Goal: Transaction & Acquisition: Purchase product/service

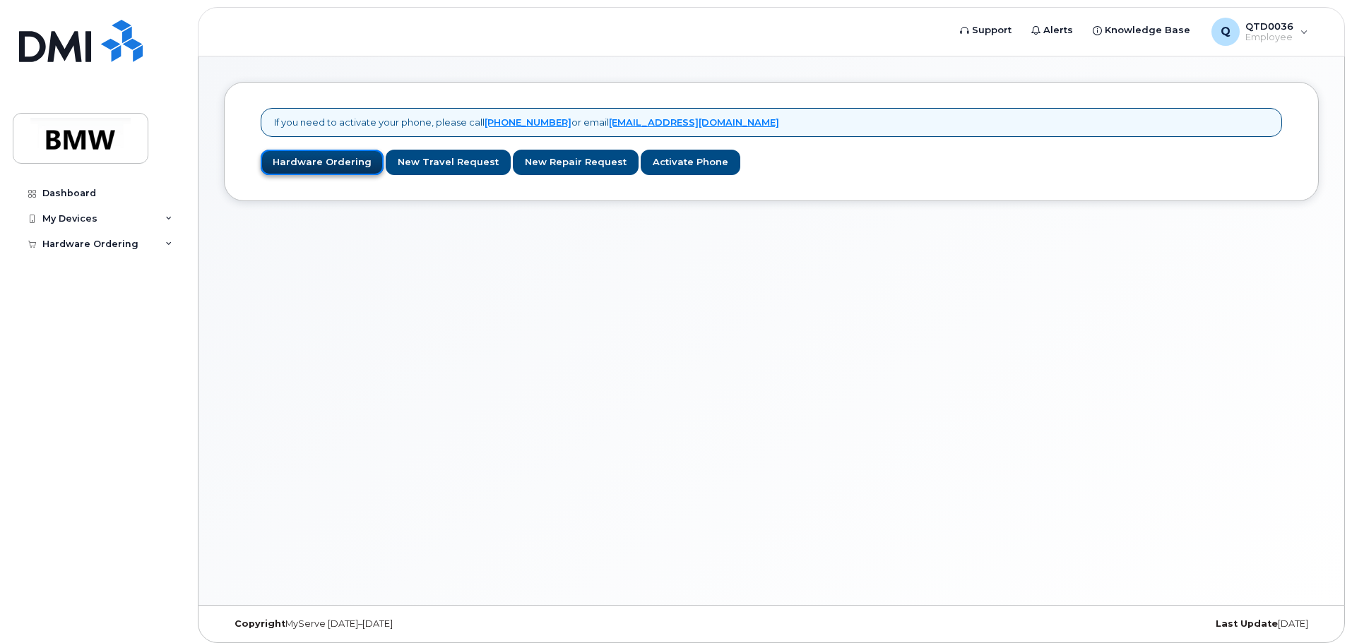
click at [322, 162] on link "Hardware Ordering" at bounding box center [322, 163] width 123 height 26
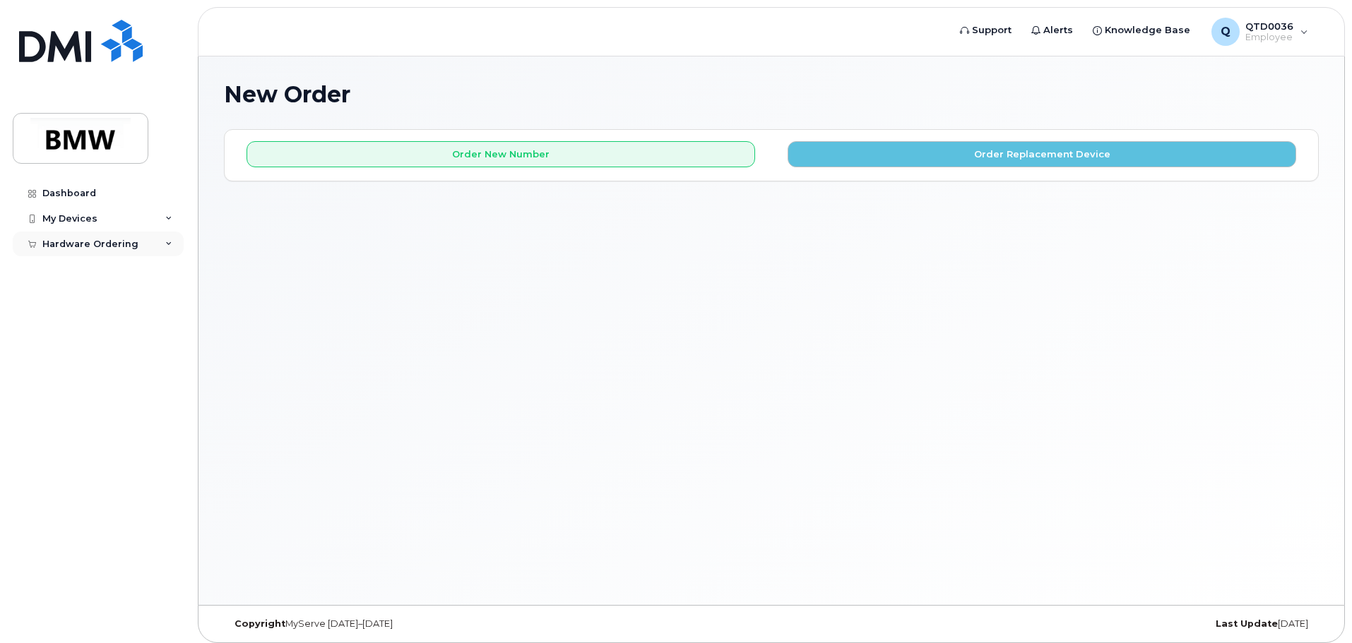
click at [128, 247] on div "Hardware Ordering" at bounding box center [90, 244] width 96 height 11
click at [95, 220] on div "My Devices" at bounding box center [69, 218] width 55 height 11
click at [85, 195] on div "Dashboard" at bounding box center [69, 193] width 54 height 11
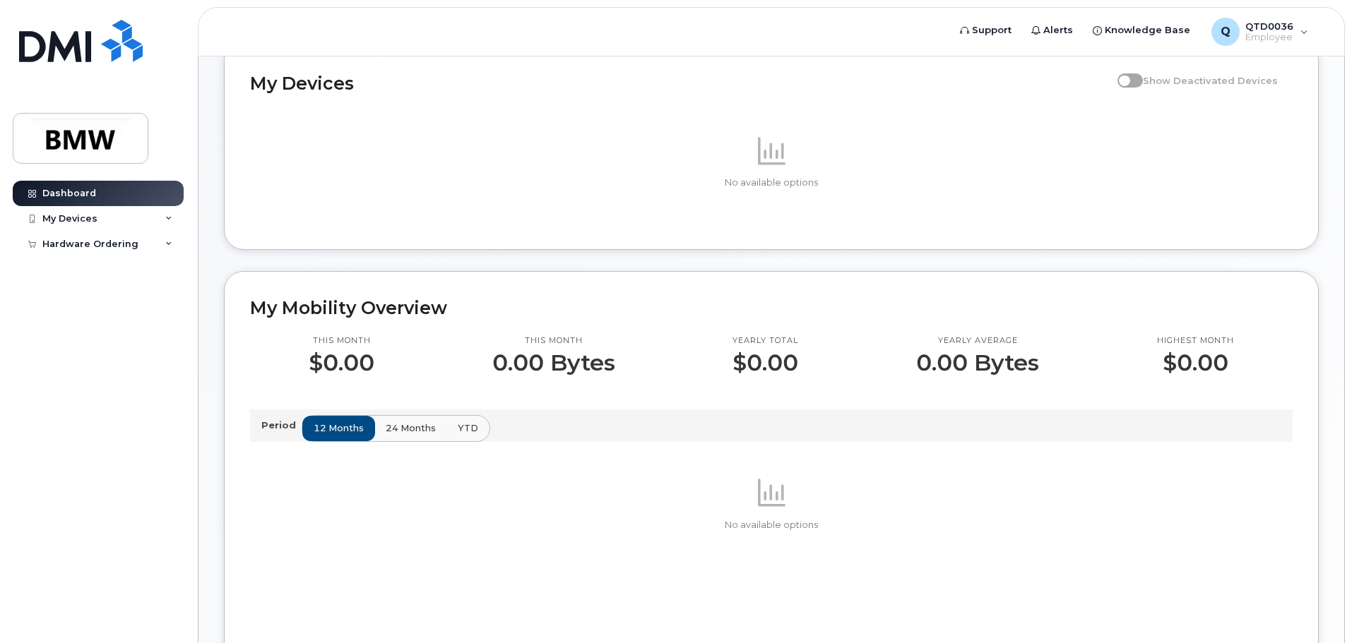
scroll to position [141, 0]
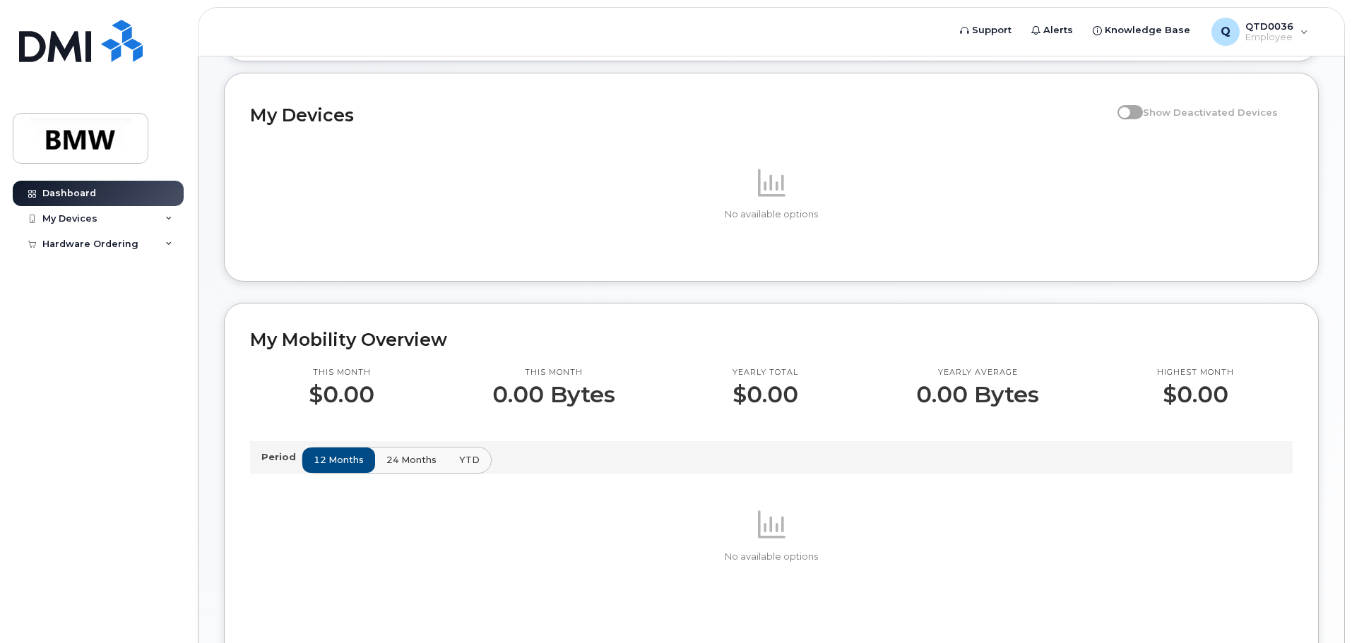
click at [400, 467] on span "24 months" at bounding box center [411, 459] width 50 height 13
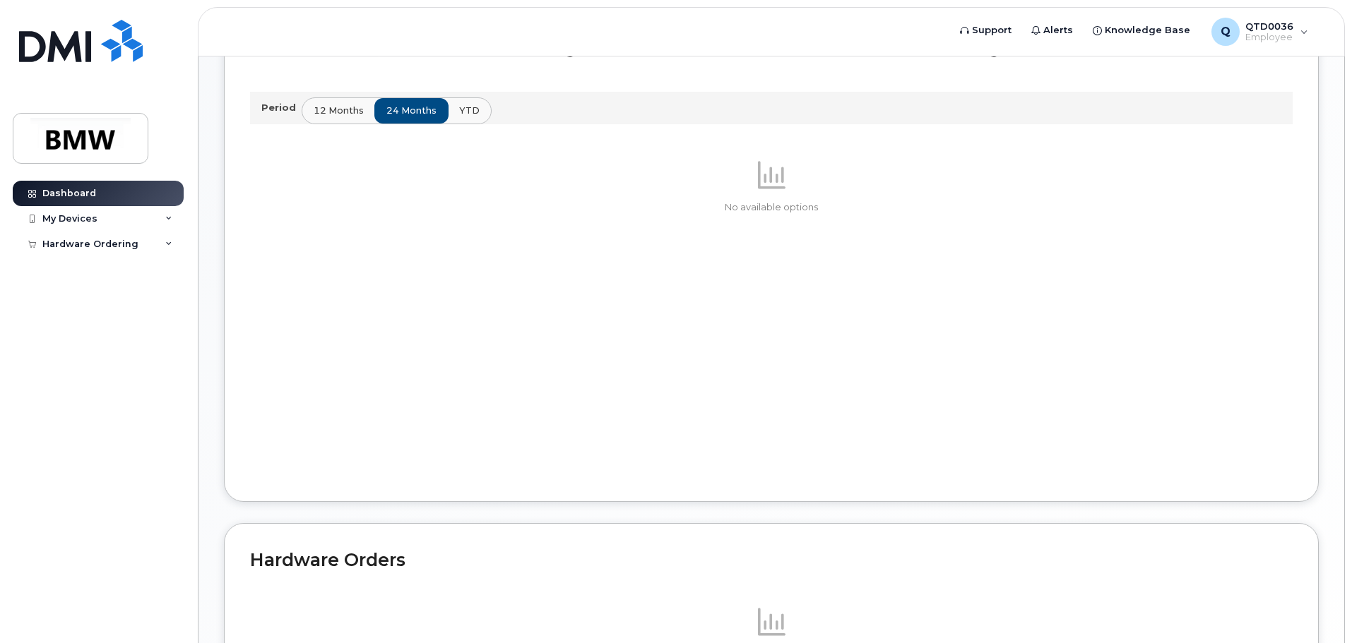
scroll to position [494, 0]
click at [466, 114] on span "YTD" at bounding box center [468, 106] width 20 height 13
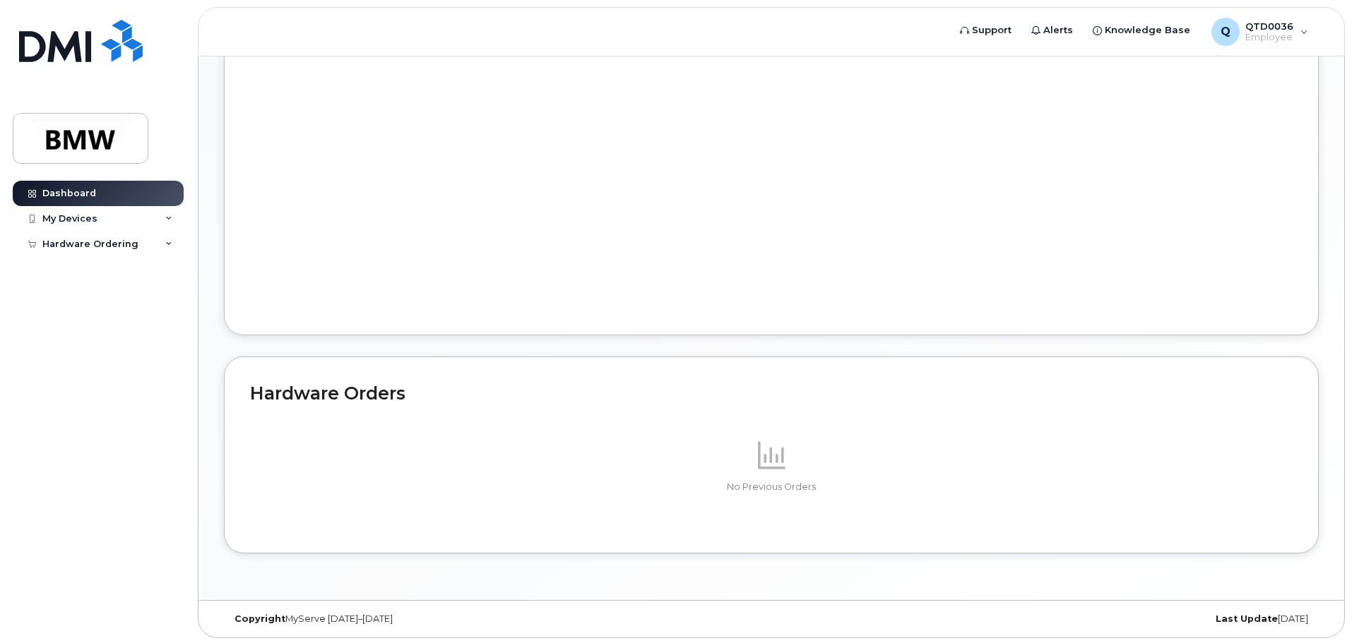
scroll to position [673, 0]
click at [127, 241] on div "Hardware Ordering" at bounding box center [90, 244] width 96 height 11
click at [85, 266] on div "New Order" at bounding box center [76, 269] width 54 height 13
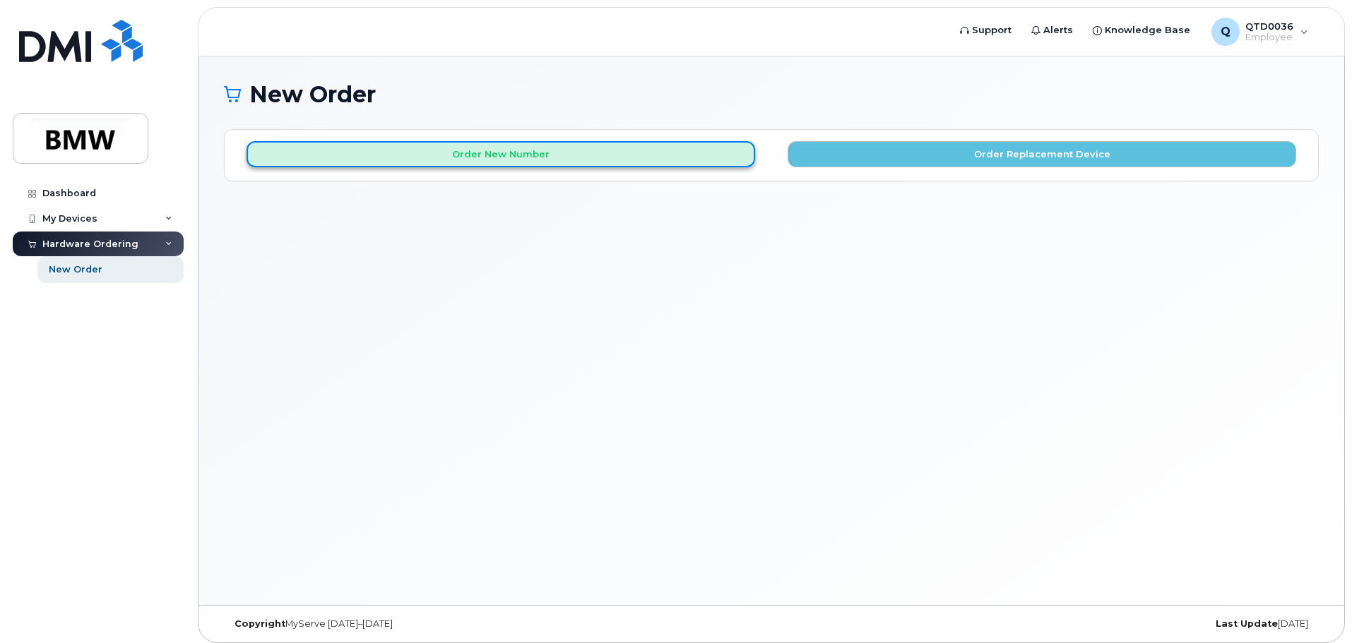
click at [629, 152] on button "Order New Number" at bounding box center [500, 154] width 508 height 26
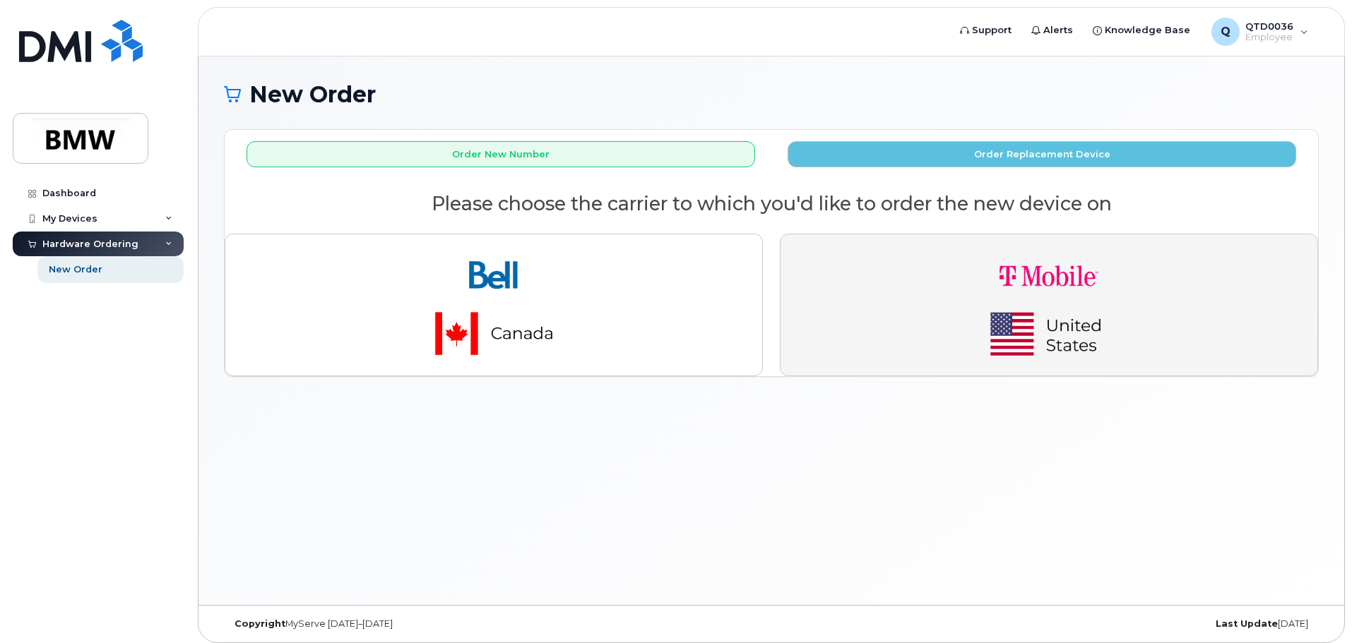
click at [966, 294] on img "button" at bounding box center [1049, 305] width 198 height 119
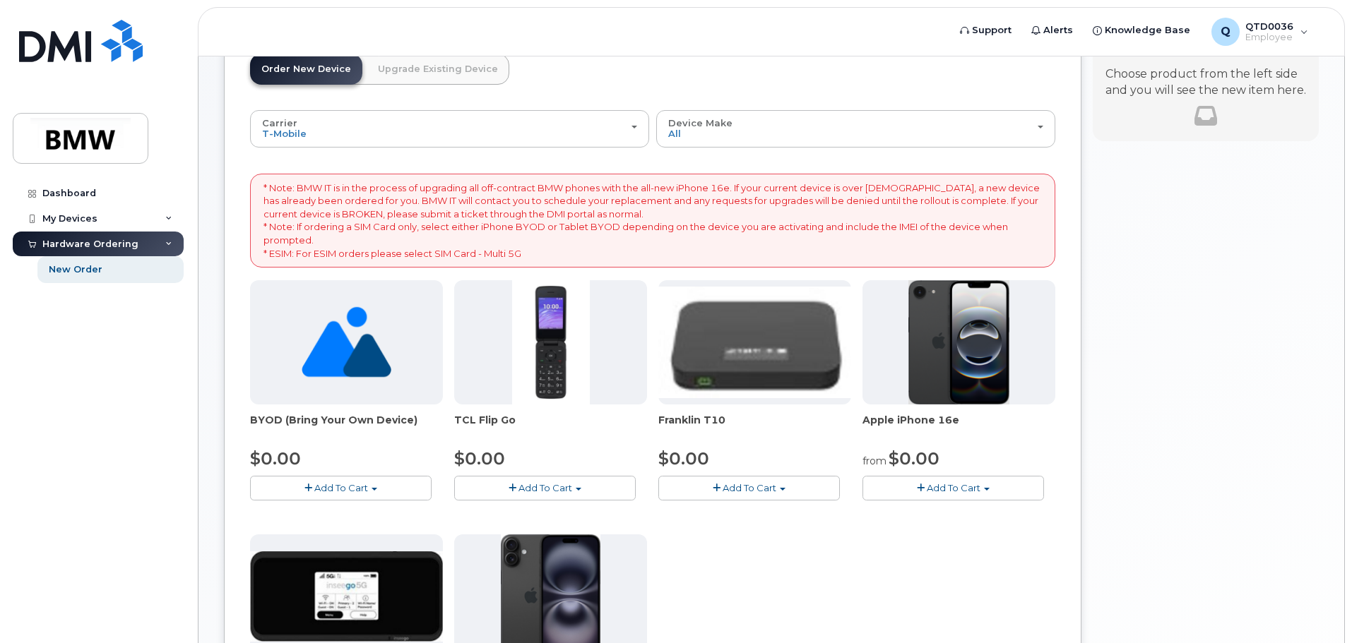
scroll to position [141, 0]
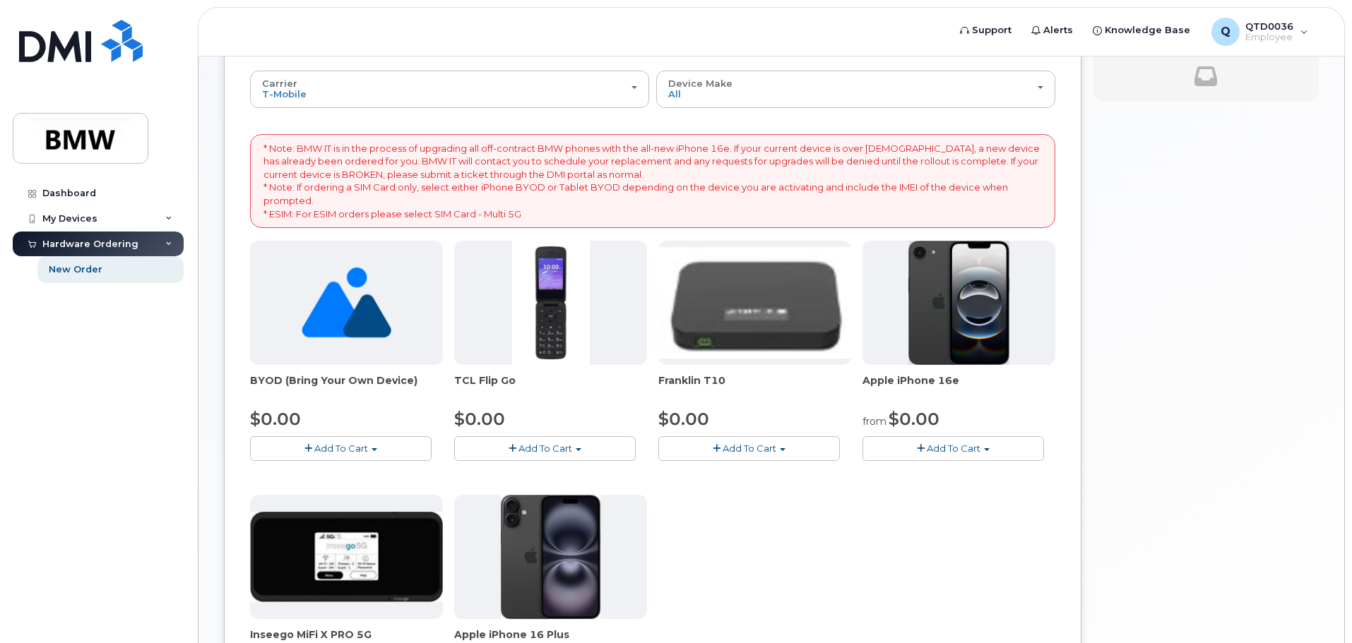
click at [948, 372] on div "Apple iPhone 16e from $0.00 Add To Cart $0.00 - 30 Month Activation (128GB) $99…" at bounding box center [958, 351] width 193 height 220
click at [954, 352] on img at bounding box center [959, 303] width 102 height 124
click at [977, 446] on span "Add To Cart" at bounding box center [953, 448] width 54 height 11
click at [966, 467] on link "$0.00 - 30 Month Activation (128GB)" at bounding box center [967, 475] width 203 height 18
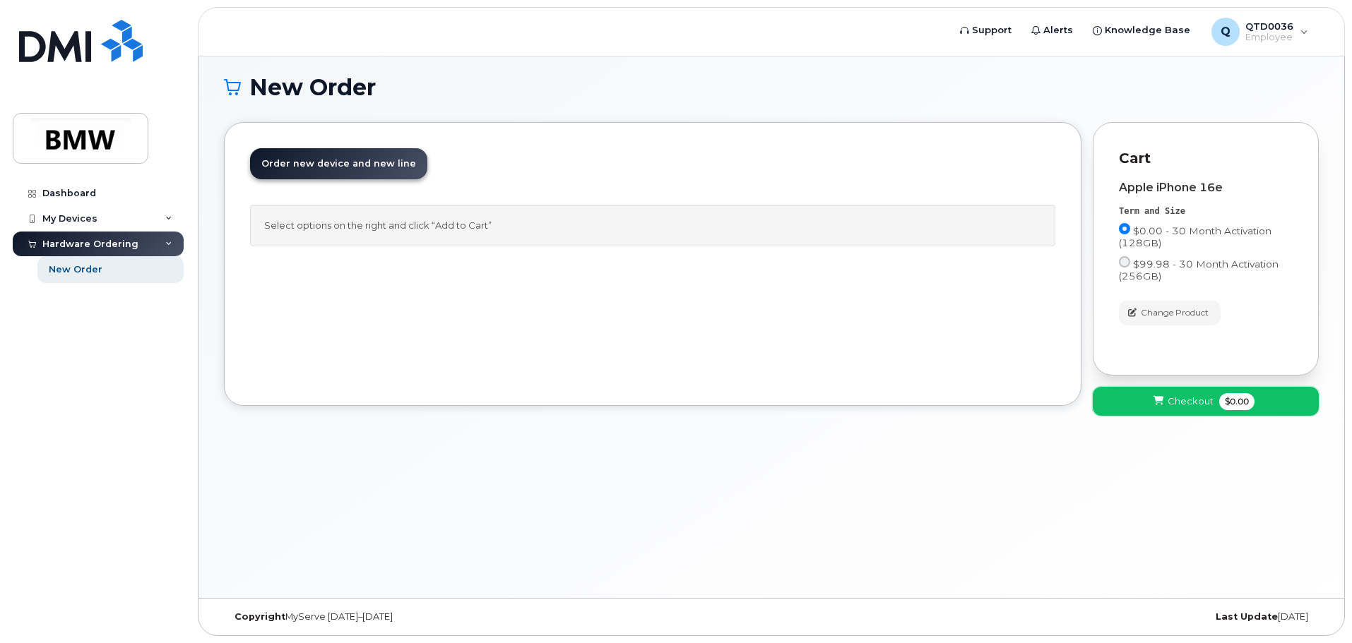
click at [1207, 403] on span "Checkout" at bounding box center [1190, 401] width 46 height 13
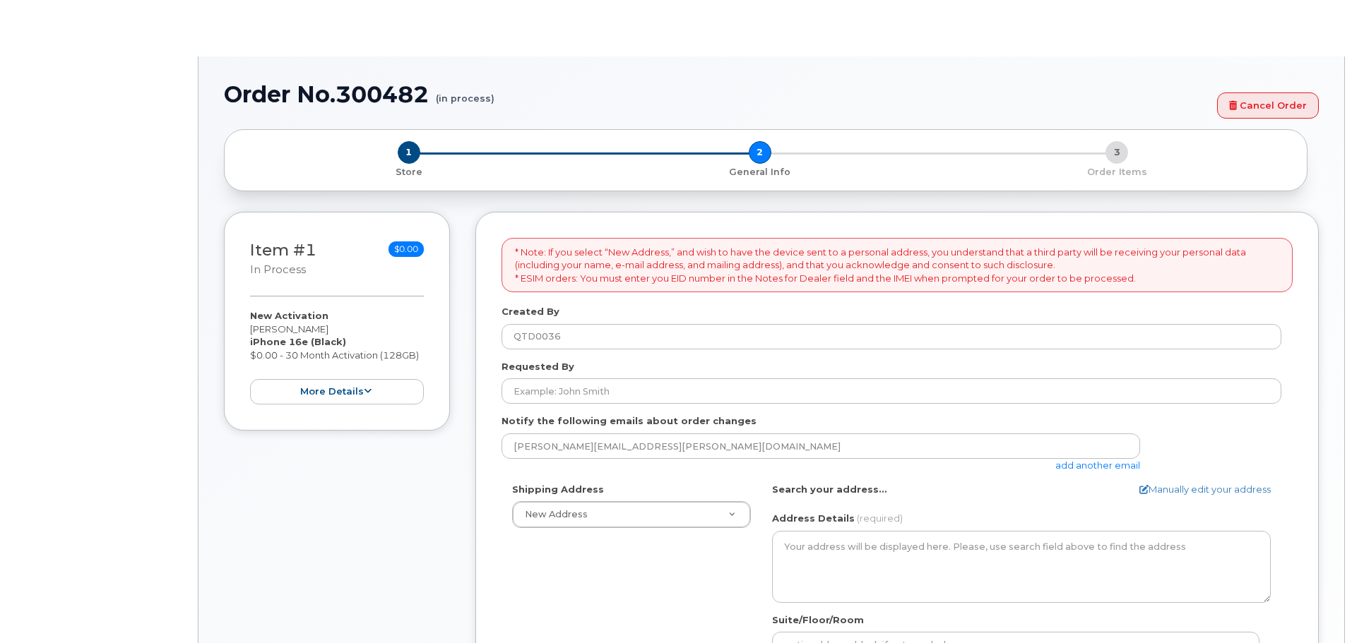
select select
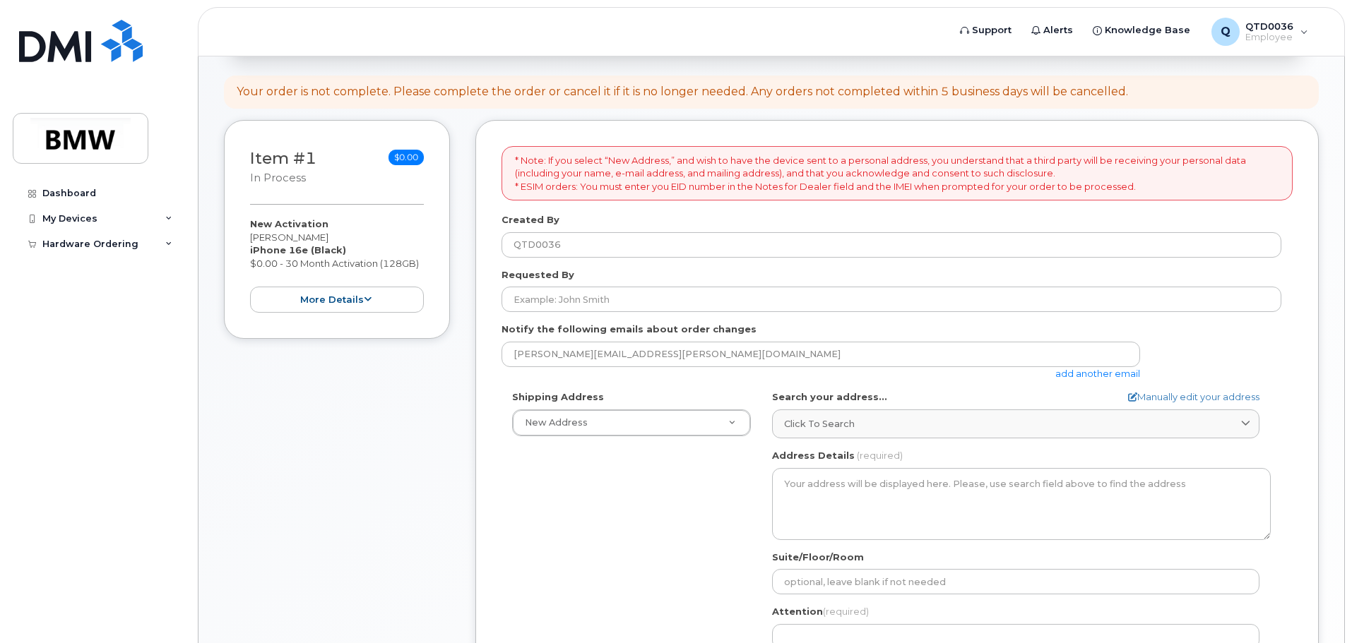
scroll to position [141, 0]
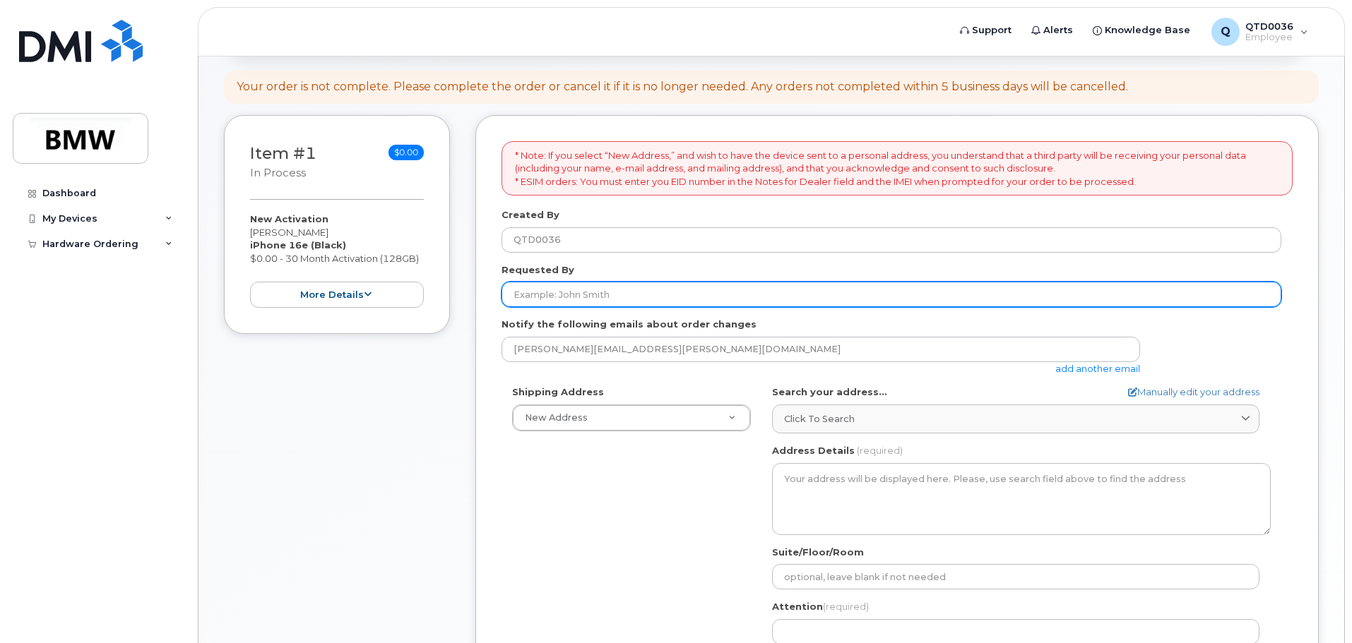
click at [595, 290] on input "Requested By" at bounding box center [891, 294] width 780 height 25
click at [518, 292] on input "benjamin McLaughlin" at bounding box center [891, 294] width 780 height 25
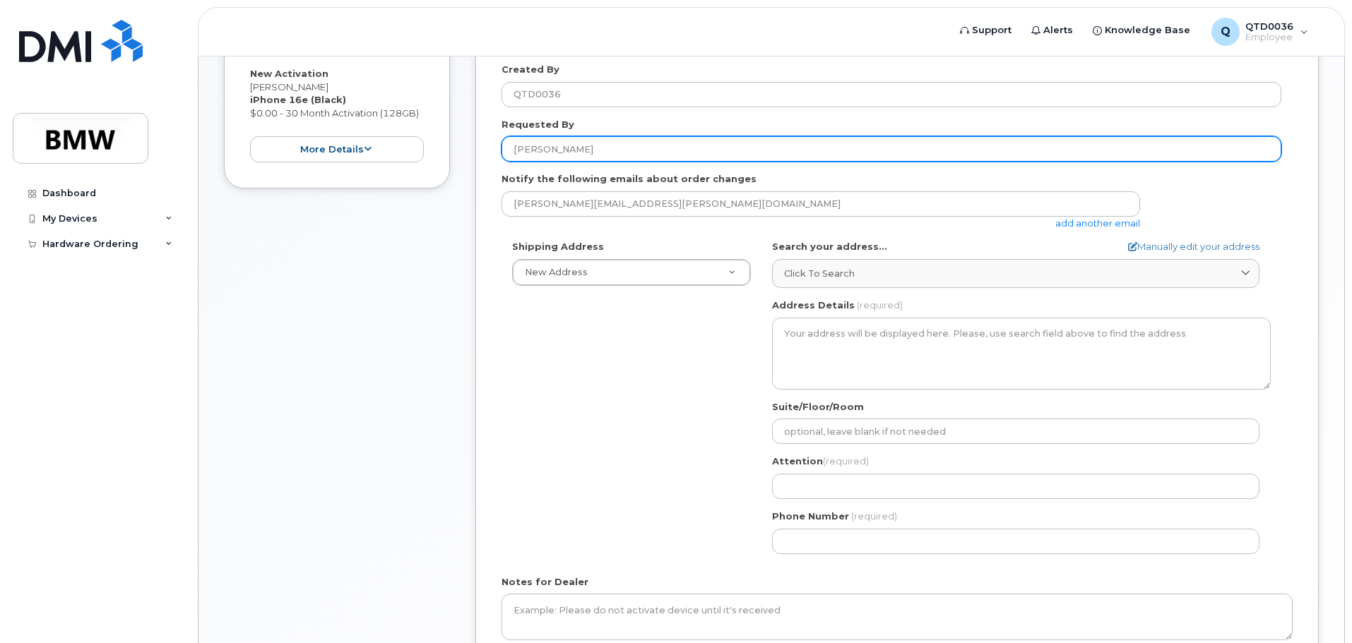
scroll to position [353, 0]
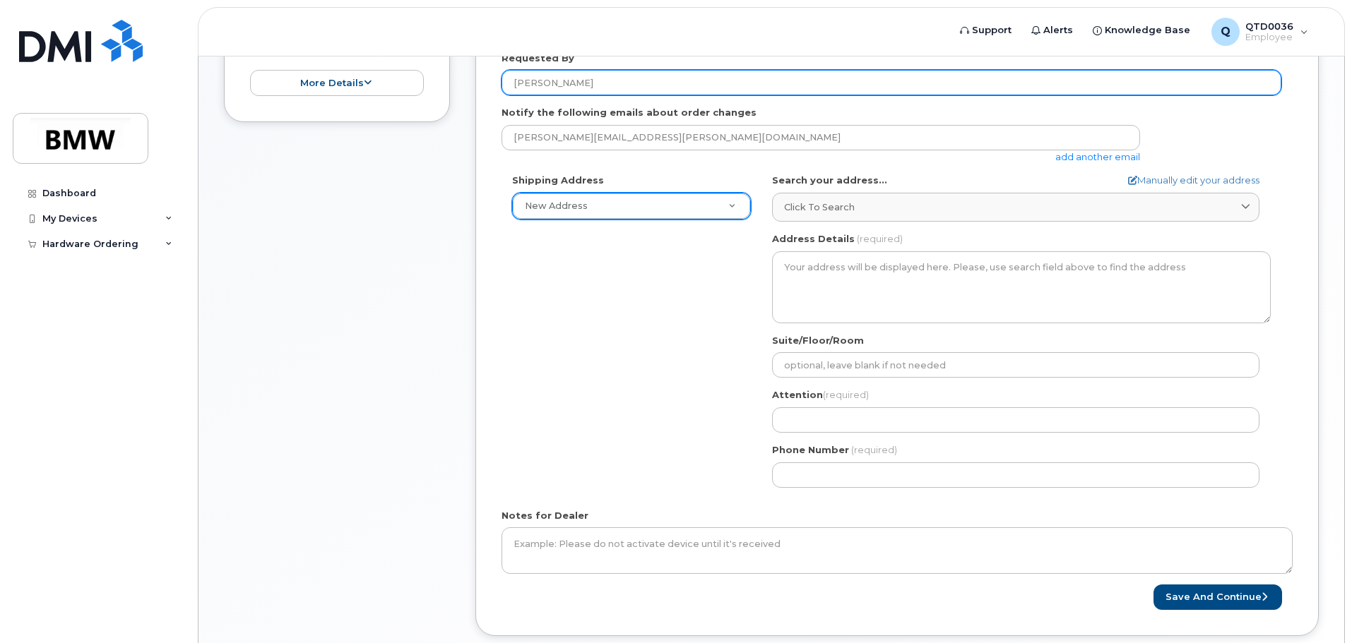
type input "Benjamin McLaughlin"
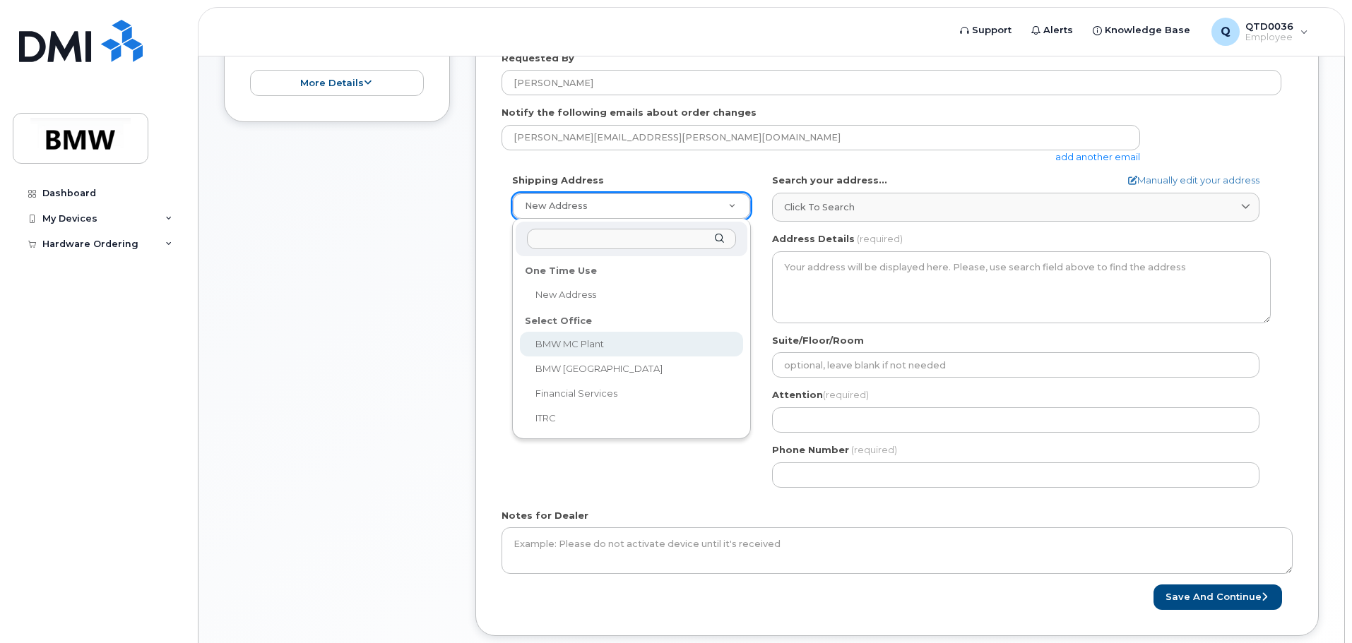
select select
type textarea "1400 Highway 101 S GREER SC 29651-6731 UNITED STATES Greer South Carolina 29651…"
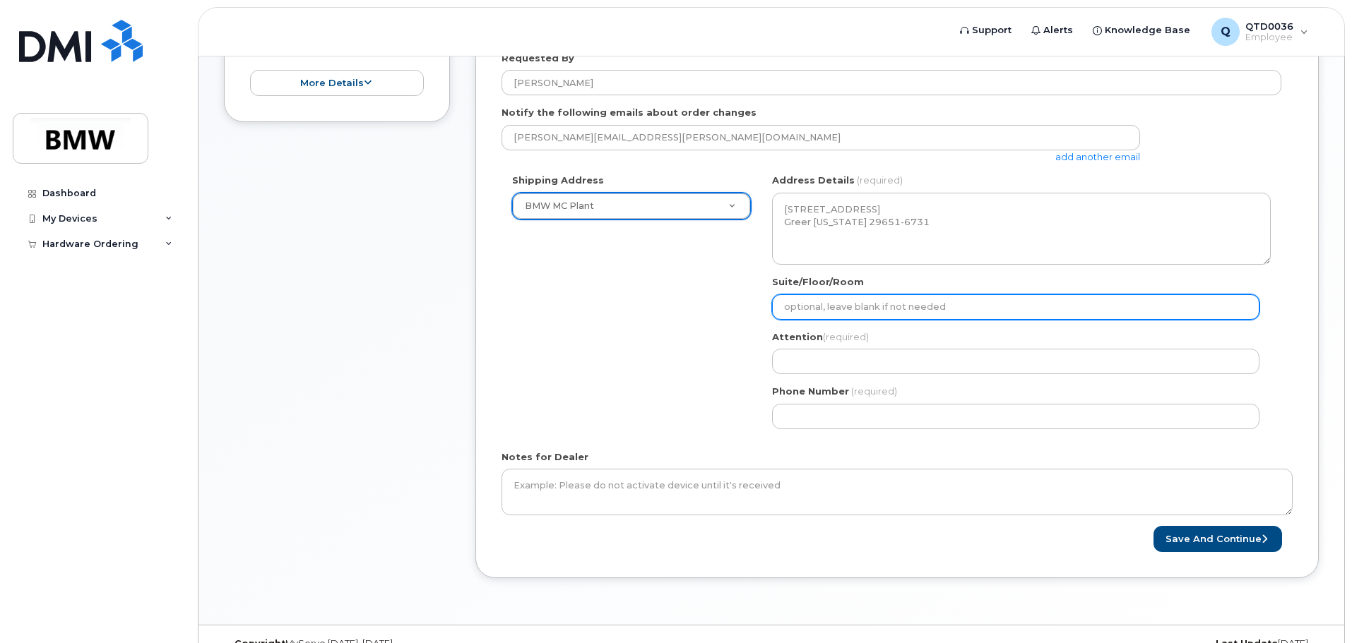
click at [972, 305] on input "Suite/Floor/Room" at bounding box center [1015, 306] width 487 height 25
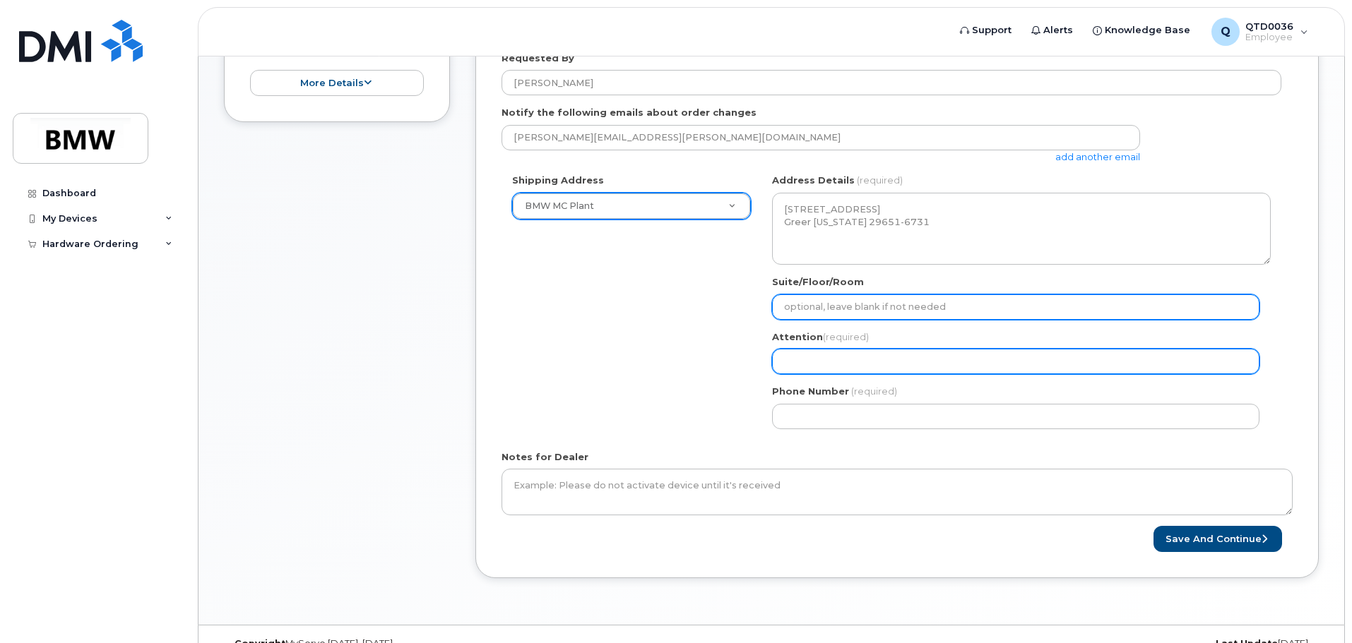
select select
type input "h"
select select
type input "ha"
select select
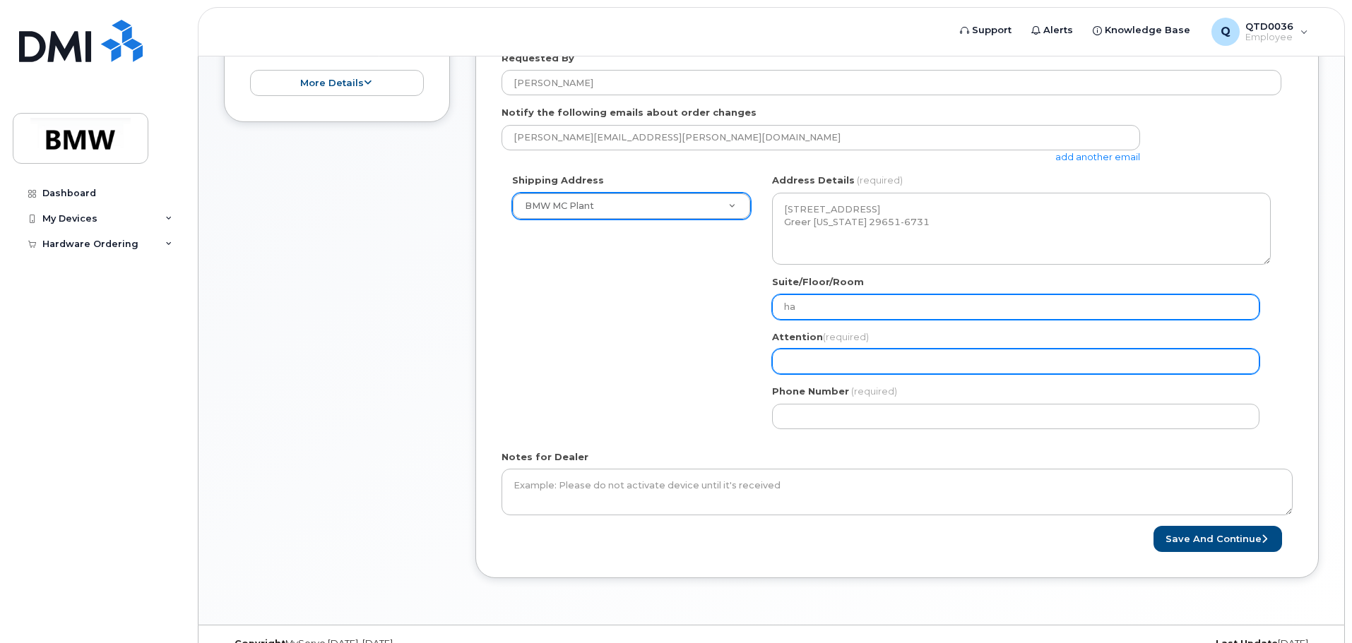
type input "hal"
select select
type input "hall"
select select
type input "hall 5"
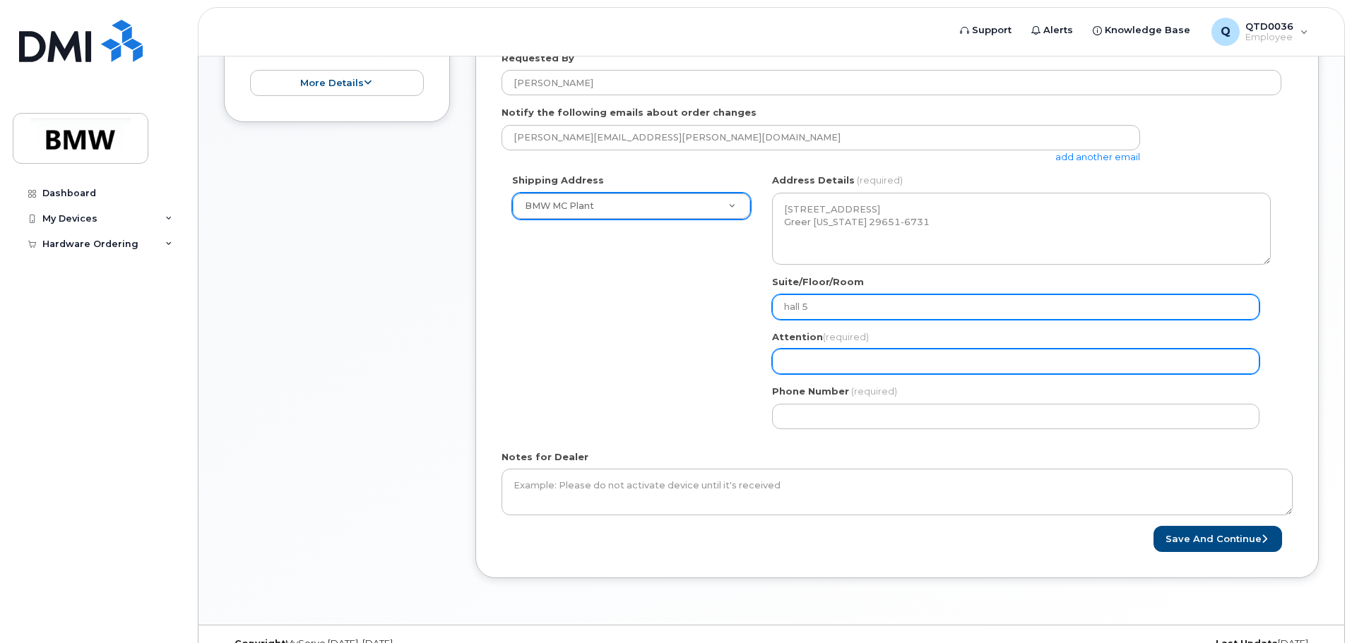
select select
type input "hall 52"
select select
type input "hall 52 A"
select select
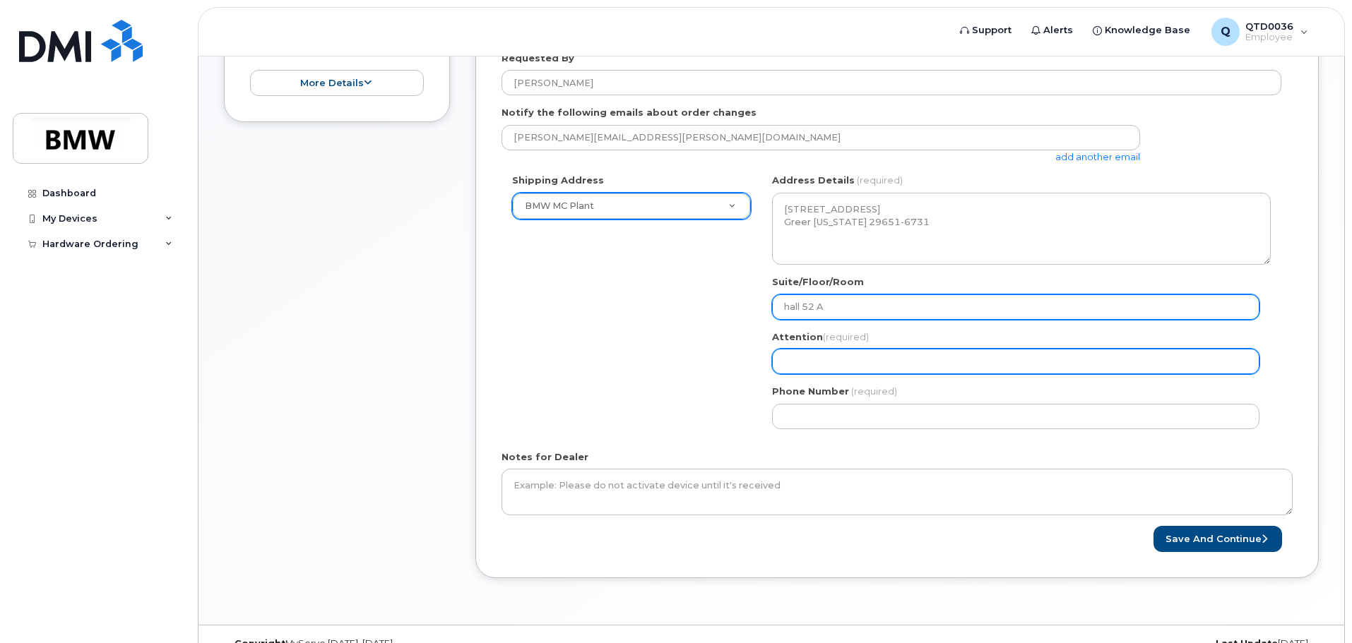
type input "hall 52 AG"
select select
type input "hall 52 AG1"
select select
type input "hall 52 AG13"
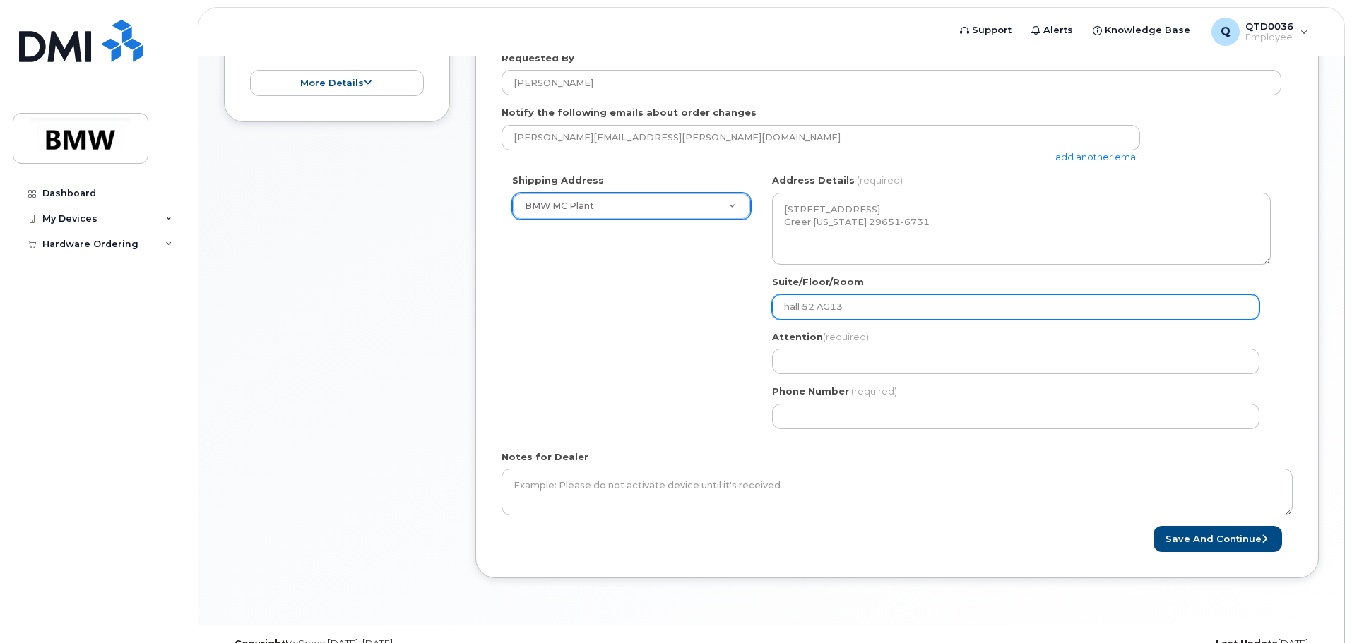
click at [818, 309] on input "hall 52 AG13" at bounding box center [1015, 306] width 487 height 25
select select
type input "hall 52 cAG13"
select select
type input "hall 52 coAG13"
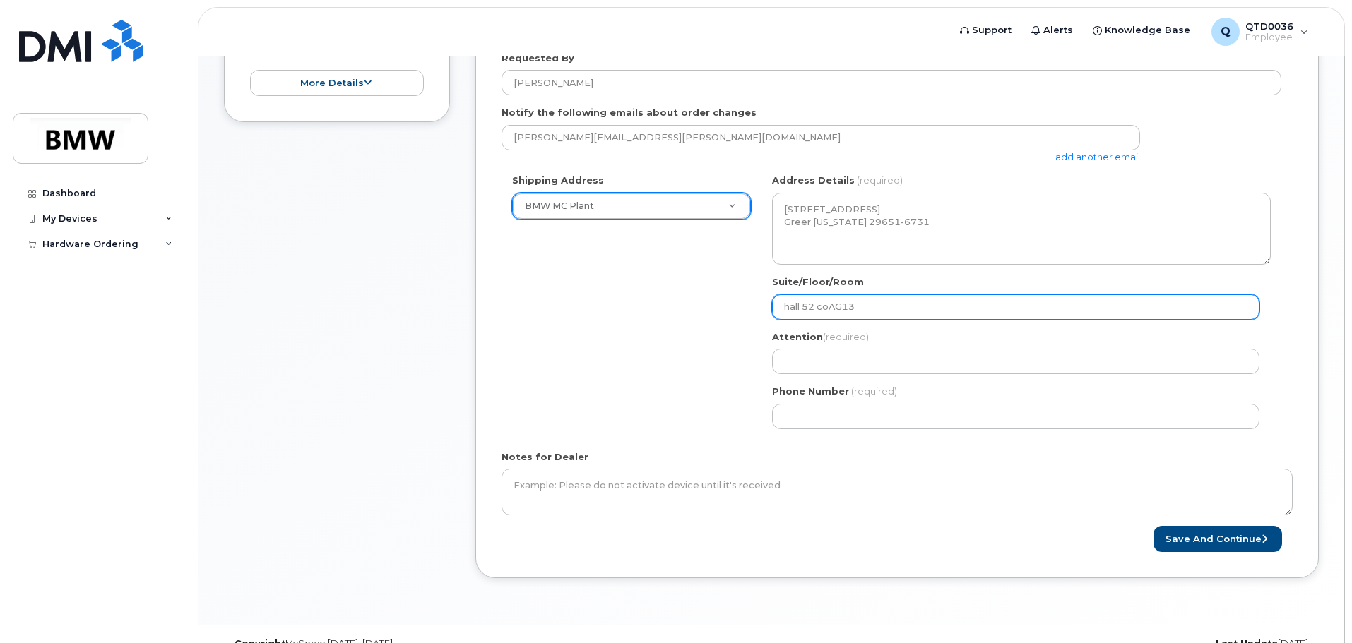
select select
type input "hall 52 colAG13"
select select
type input "hall 52 coluAG13"
select select
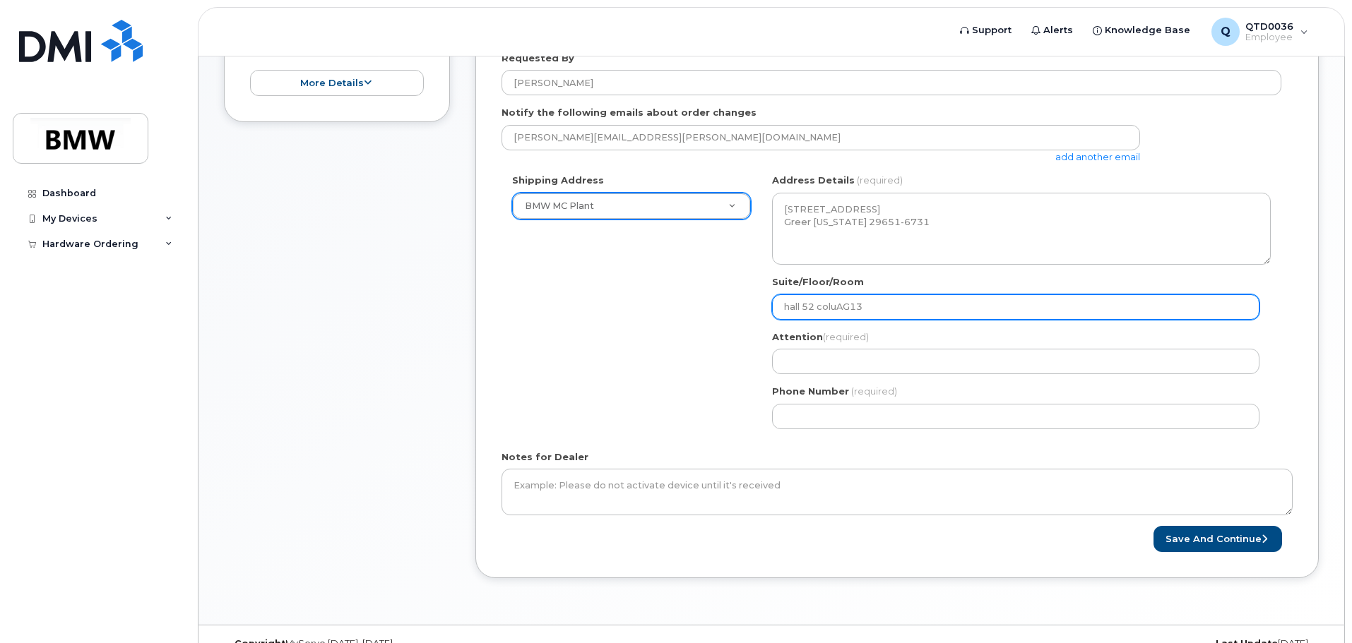
type input "hall 52 columAG13"
select select
type input "hall 52 columnAG13"
select select
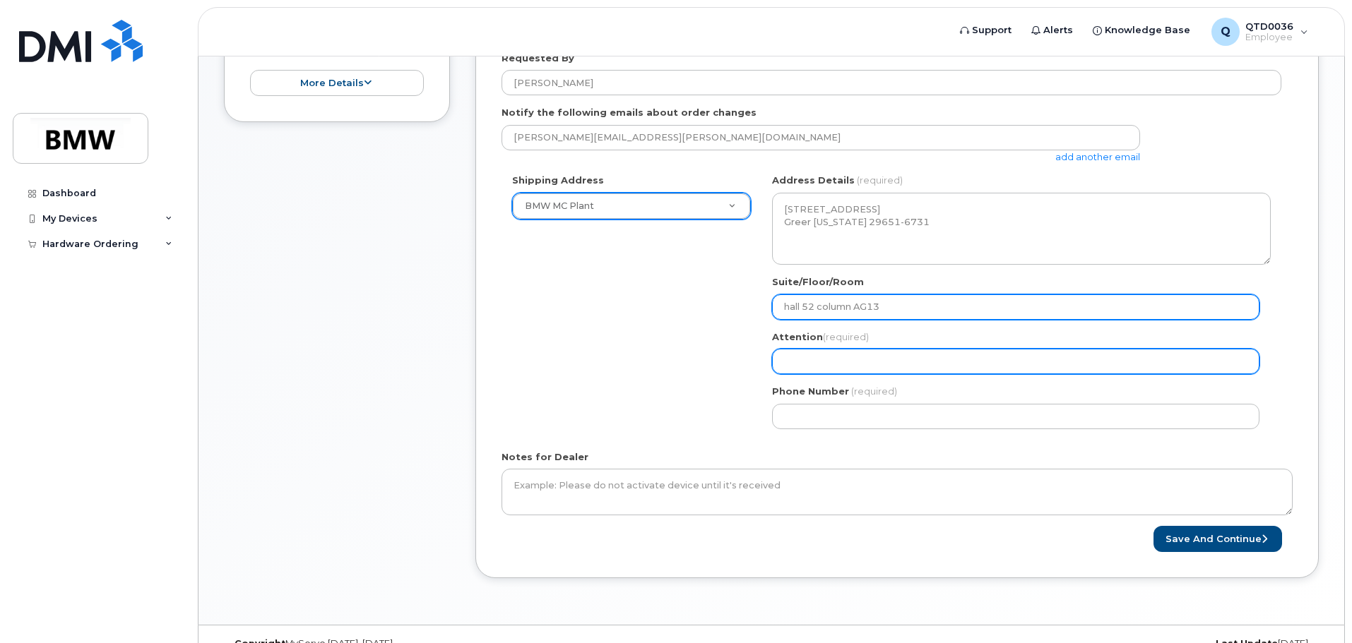
type input "hall 52 column AG13"
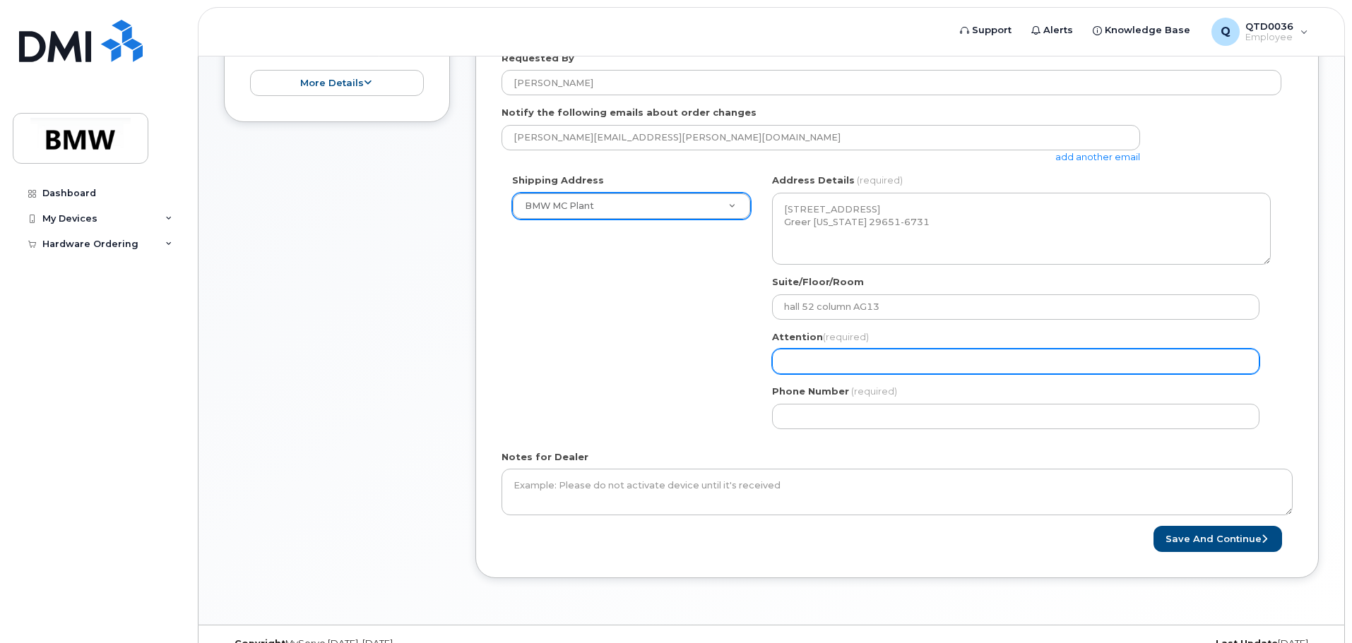
click at [871, 365] on input "Attention (required)" at bounding box center [1015, 361] width 487 height 25
select select
type input "B"
select select
type input "Be"
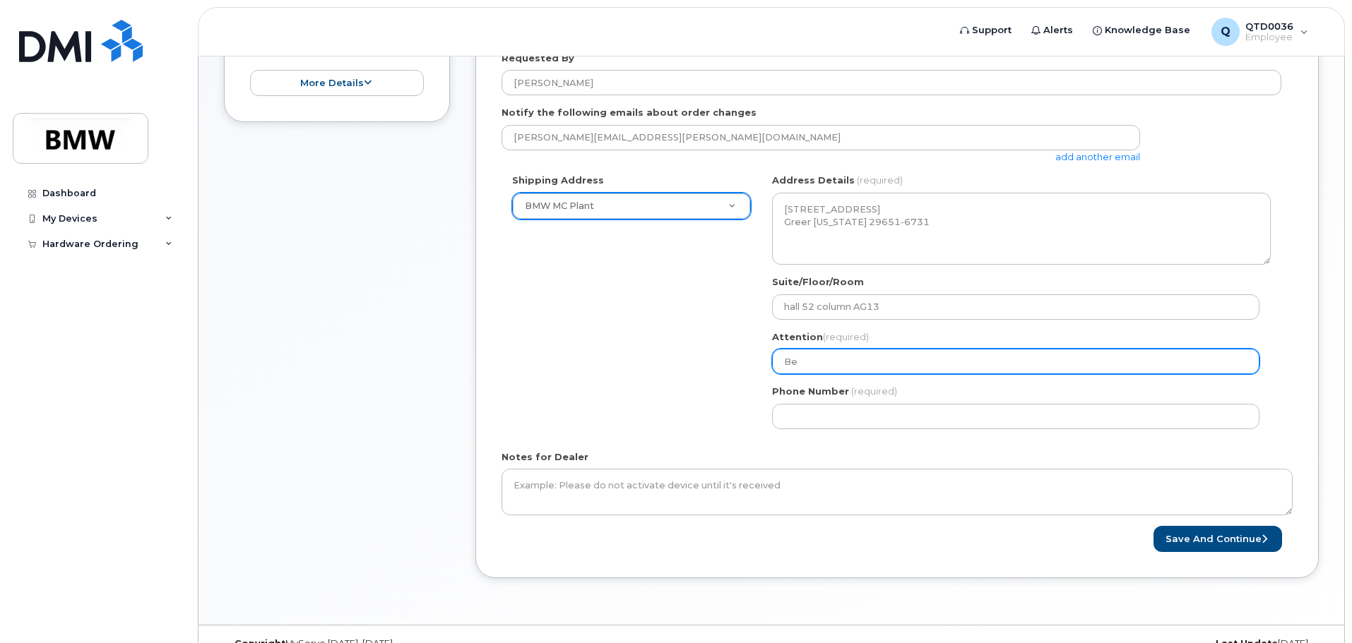
select select
type input "Bej"
select select
type input "Be"
select select
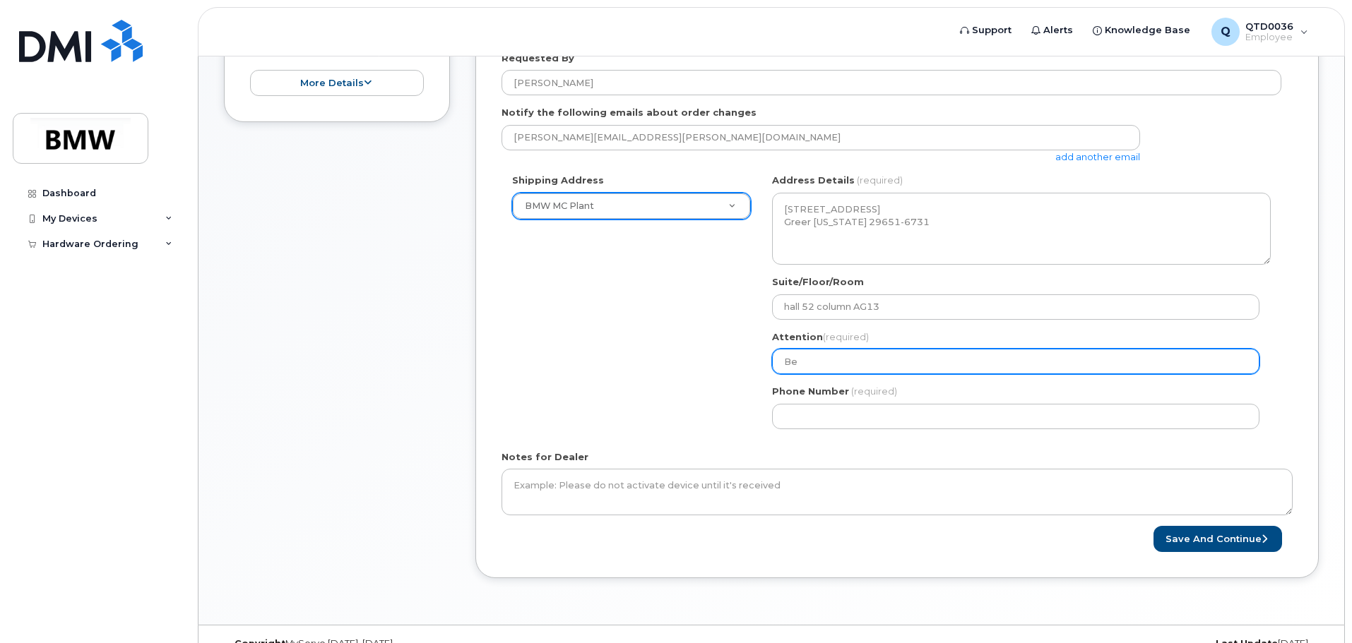
type input "Ben"
select select
type input "Benj"
select select
type input "Benja"
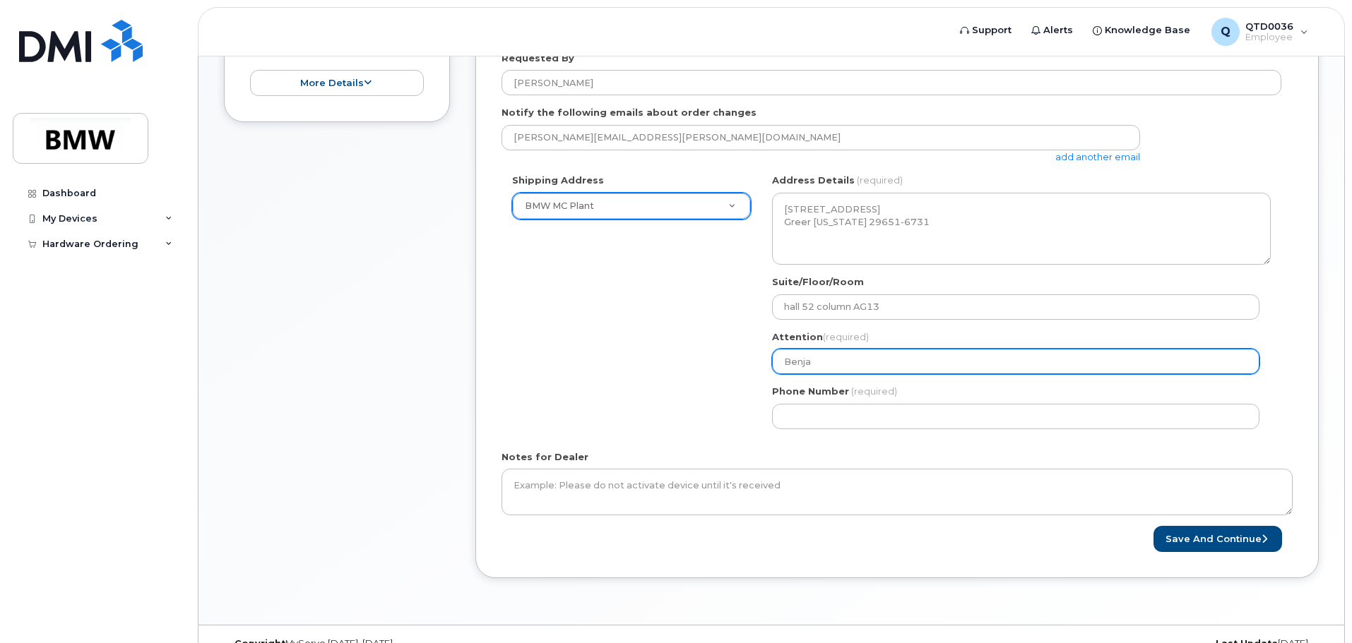
select select
type input "Benjai"
select select
type input "Benjain"
select select
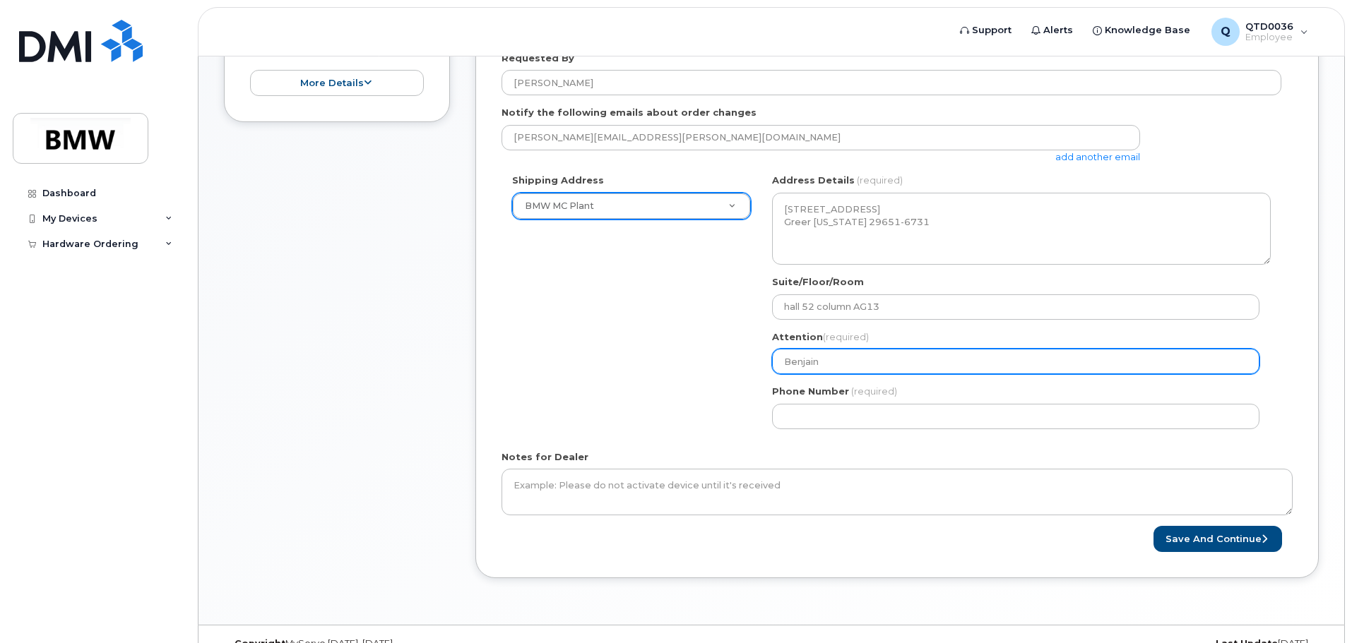
type input "Benjai"
select select
type input "Benja"
select select
type input "Benjam"
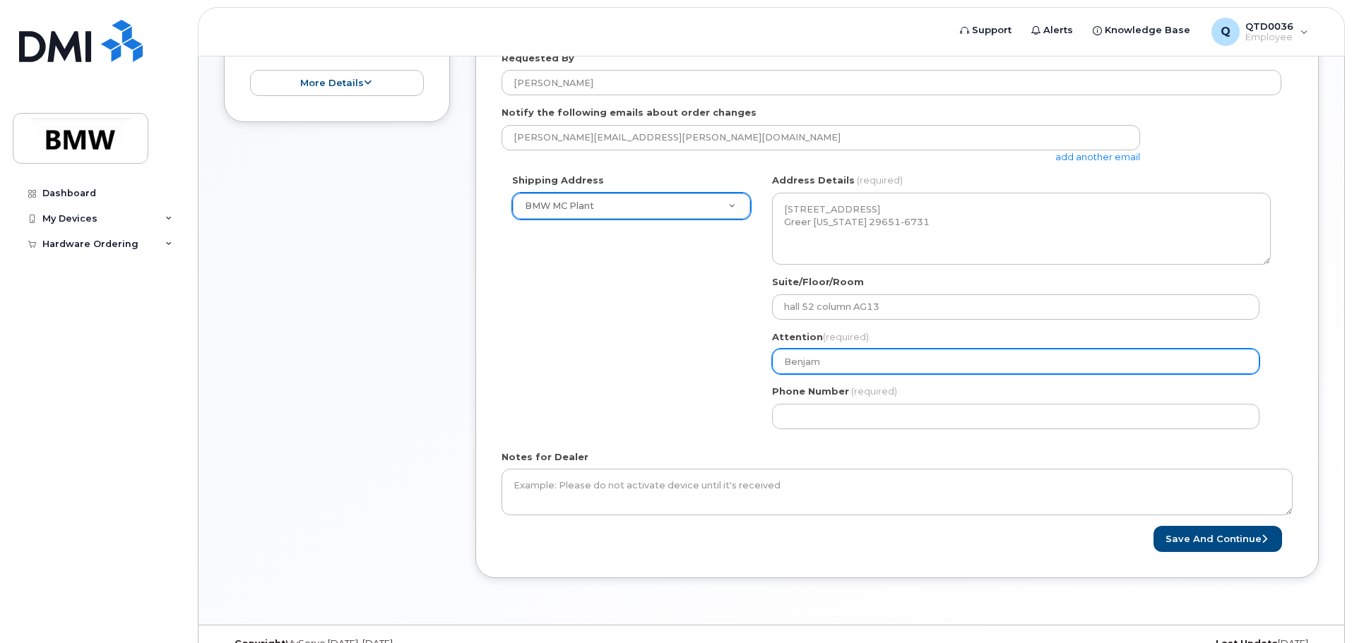
select select
type input "Benjami"
select select
type input "Benjamin"
select select
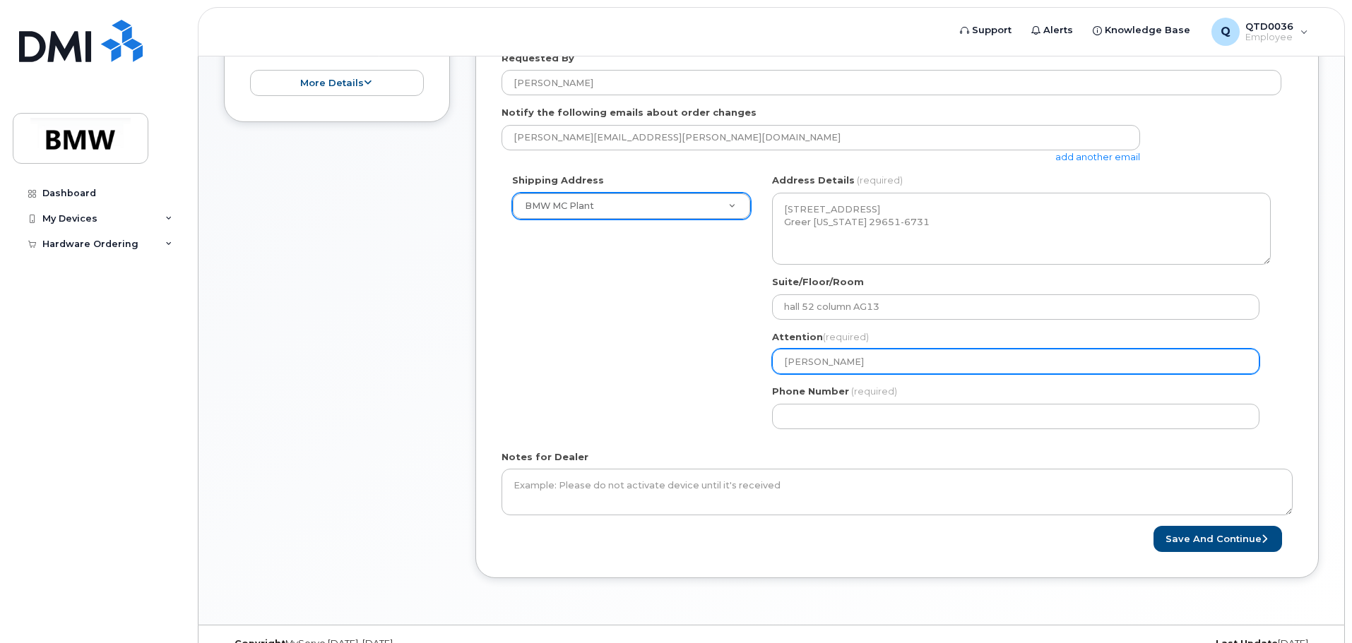
type input "Benjamin M"
select select
type input "Benjamin Ml"
select select
type input "Benjamin M"
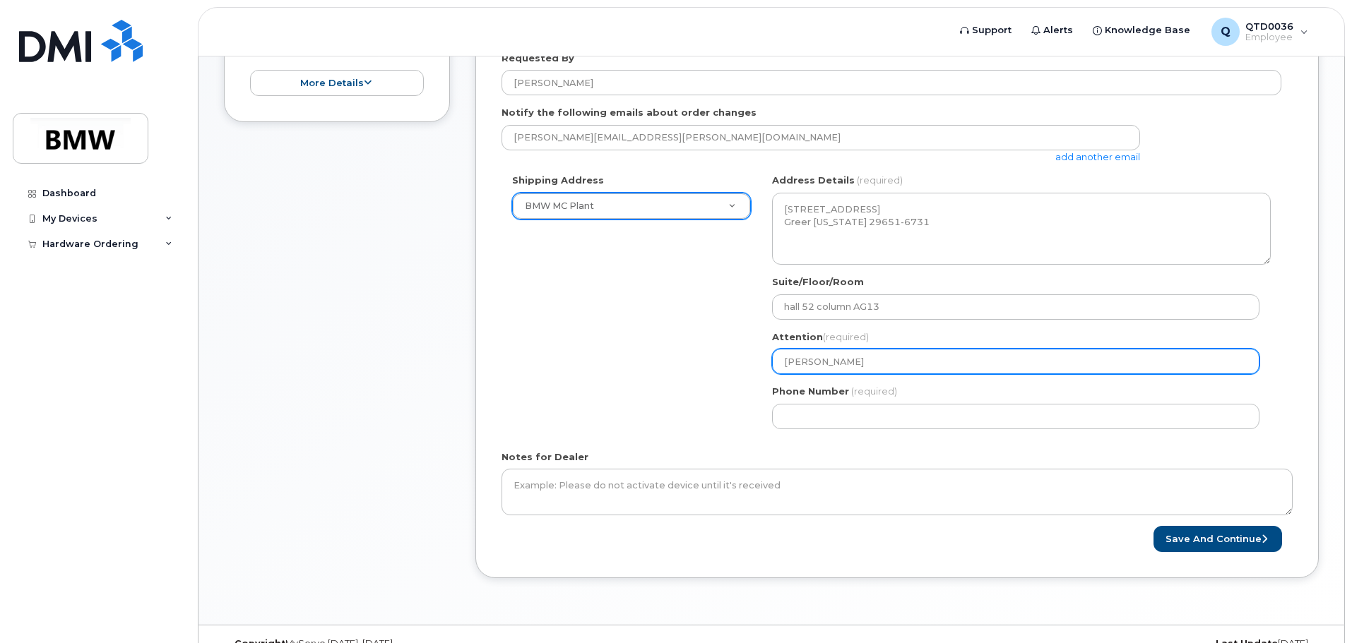
select select
type input "Benjamin MC"
select select
type input "Benjamin MCL"
select select
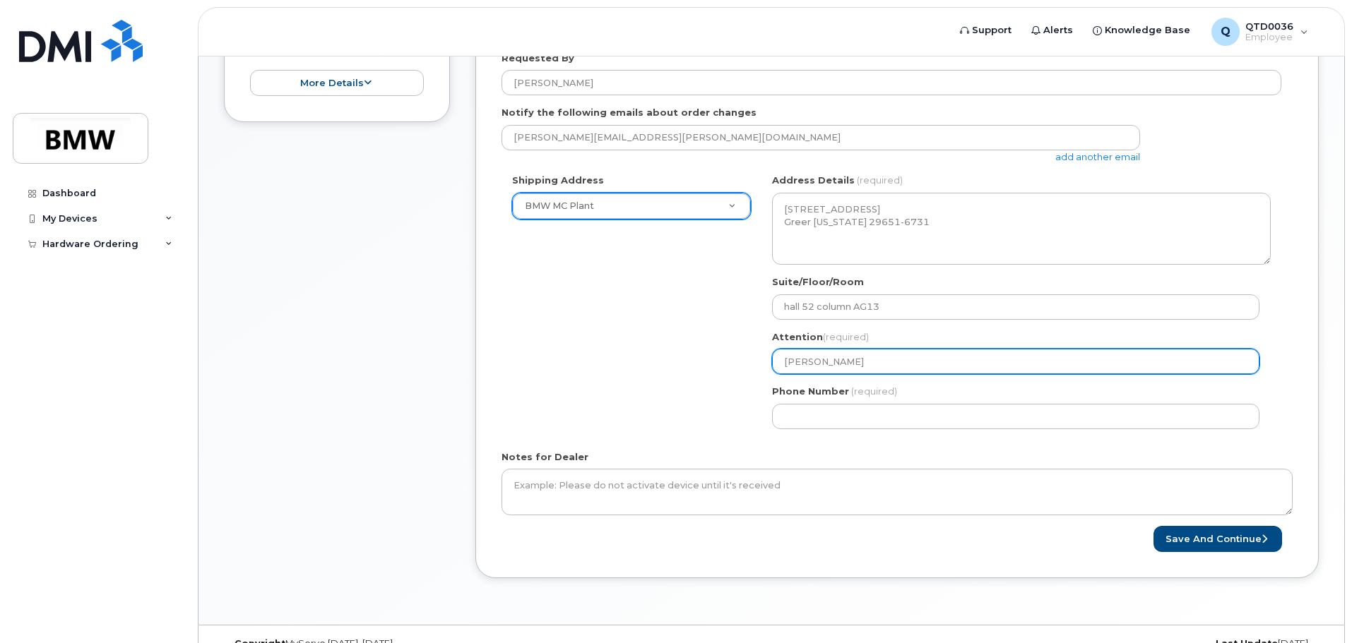
type input "Benjamin MC"
select select
type input "Benjamin M"
select select
type input "Benjamin Mc"
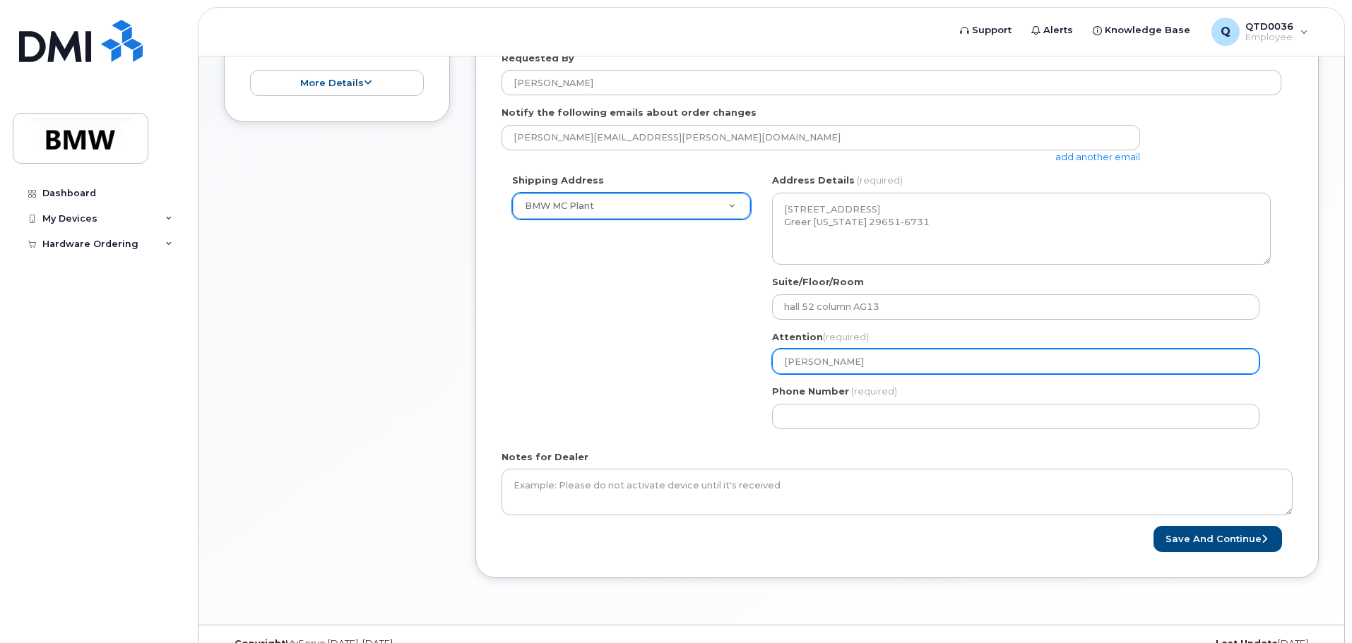
select select
type input "Benjamin McL"
select select
type input "Benjamin McLa"
select select
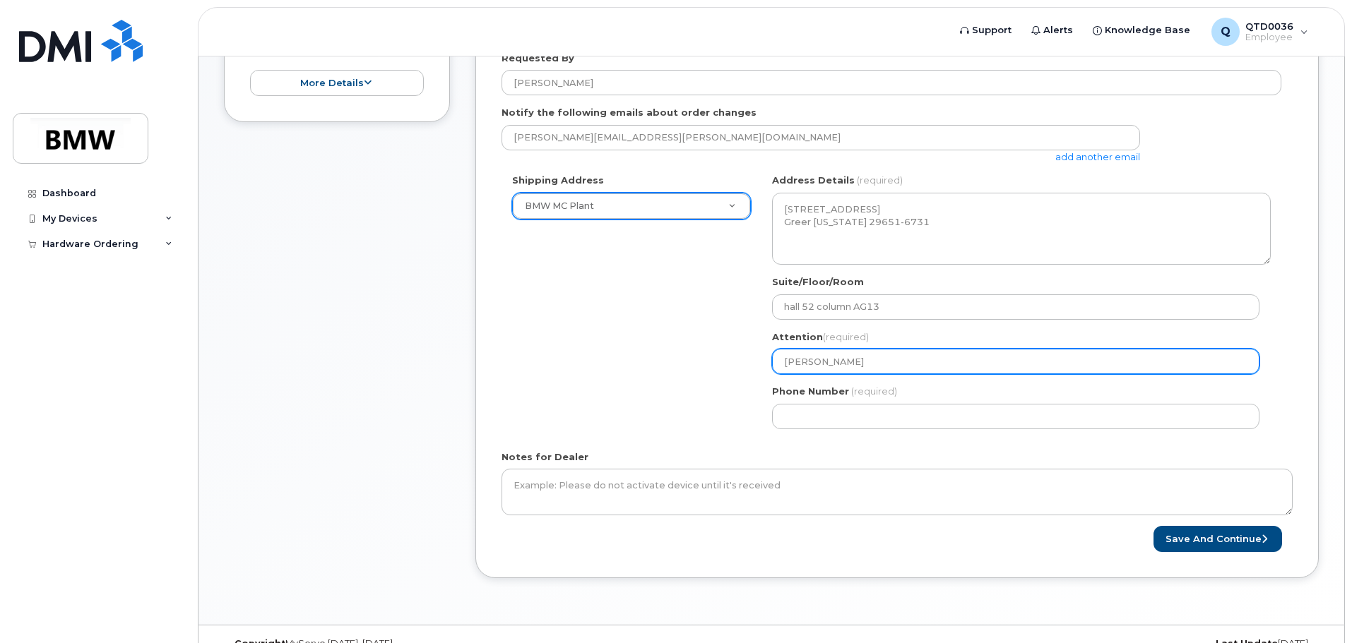
type input "Benjamin McLau"
select select
type input "Benjamin McLaug"
select select
type input "Benjamin McLaugh"
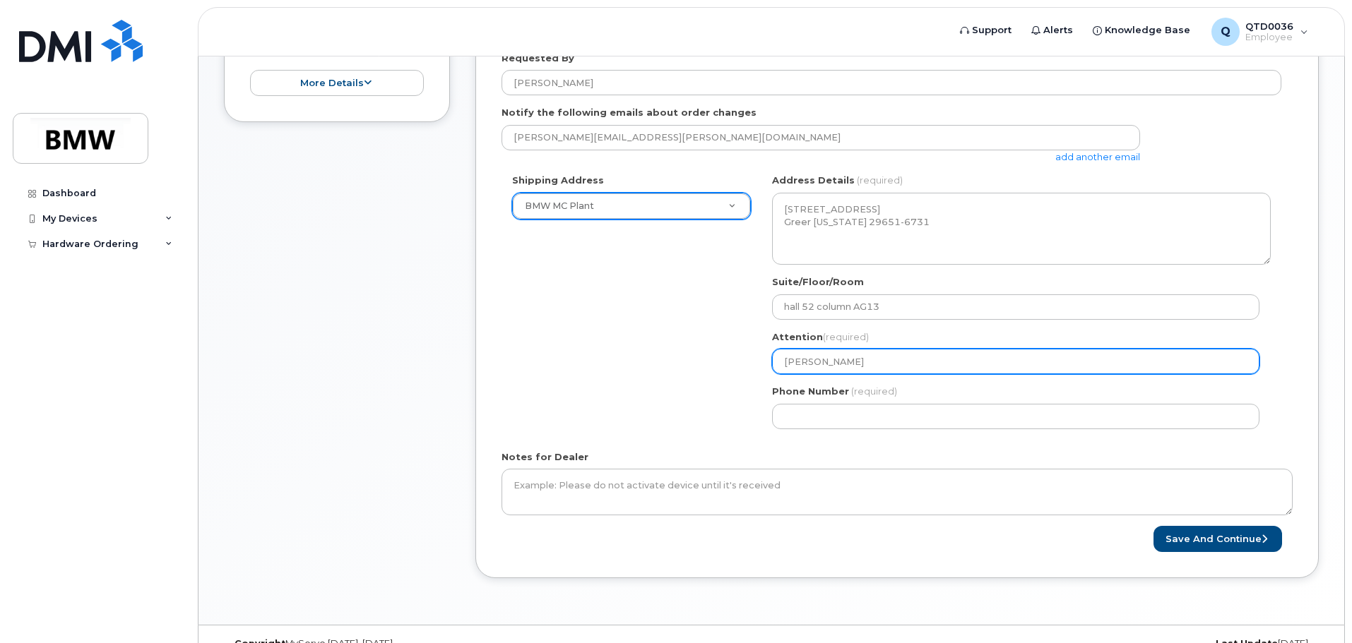
select select
type input "Benjamin McLaughl"
select select
type input "Benjamin McLaughli"
select select
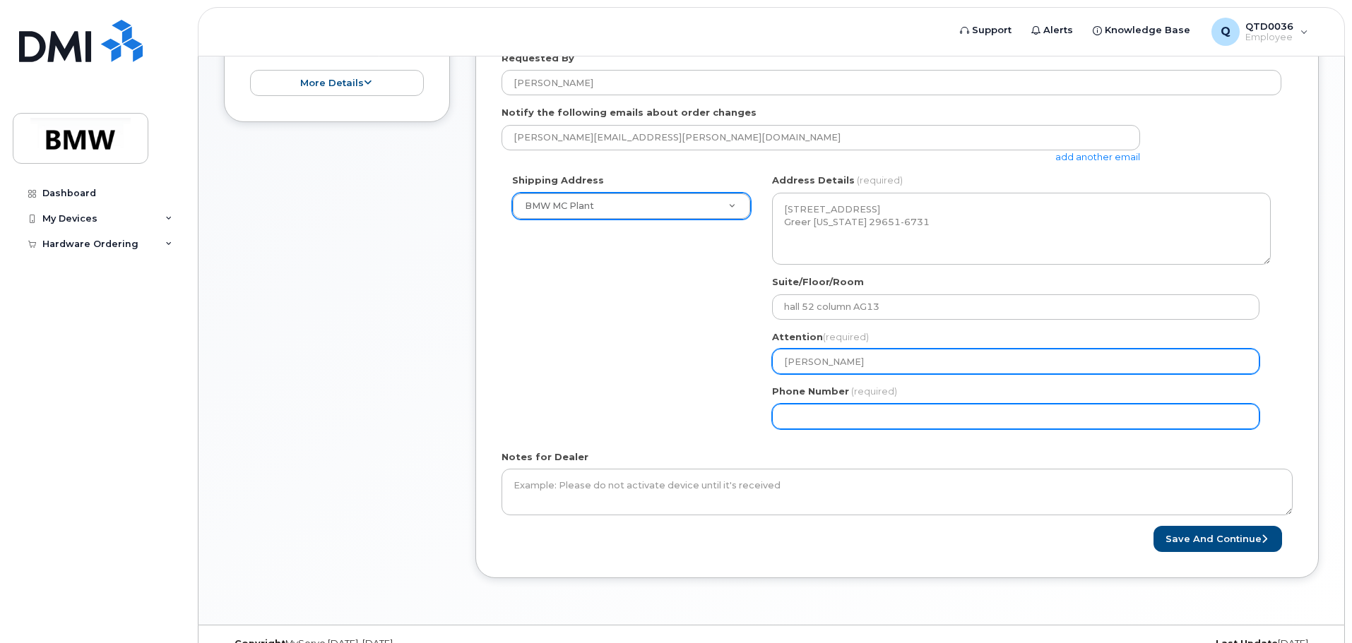
type input "Benjamin McLaughlin"
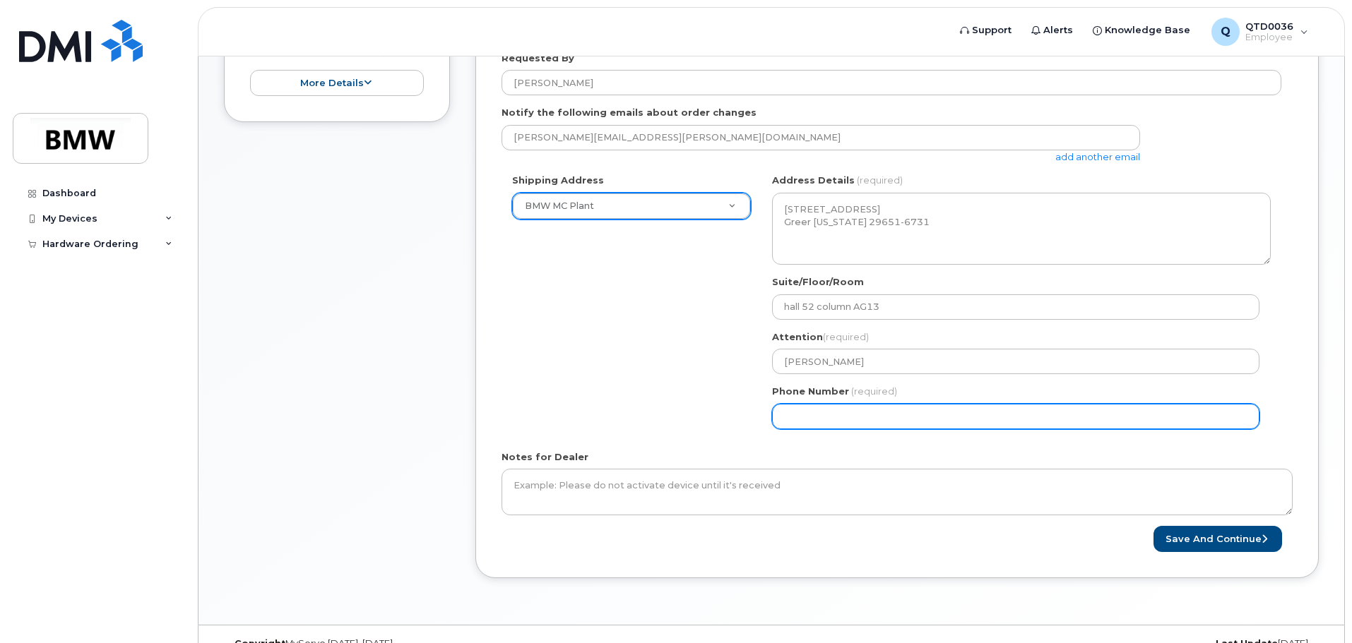
click at [916, 422] on input "Phone Number" at bounding box center [1015, 416] width 487 height 25
select select
type input "864747908"
select select
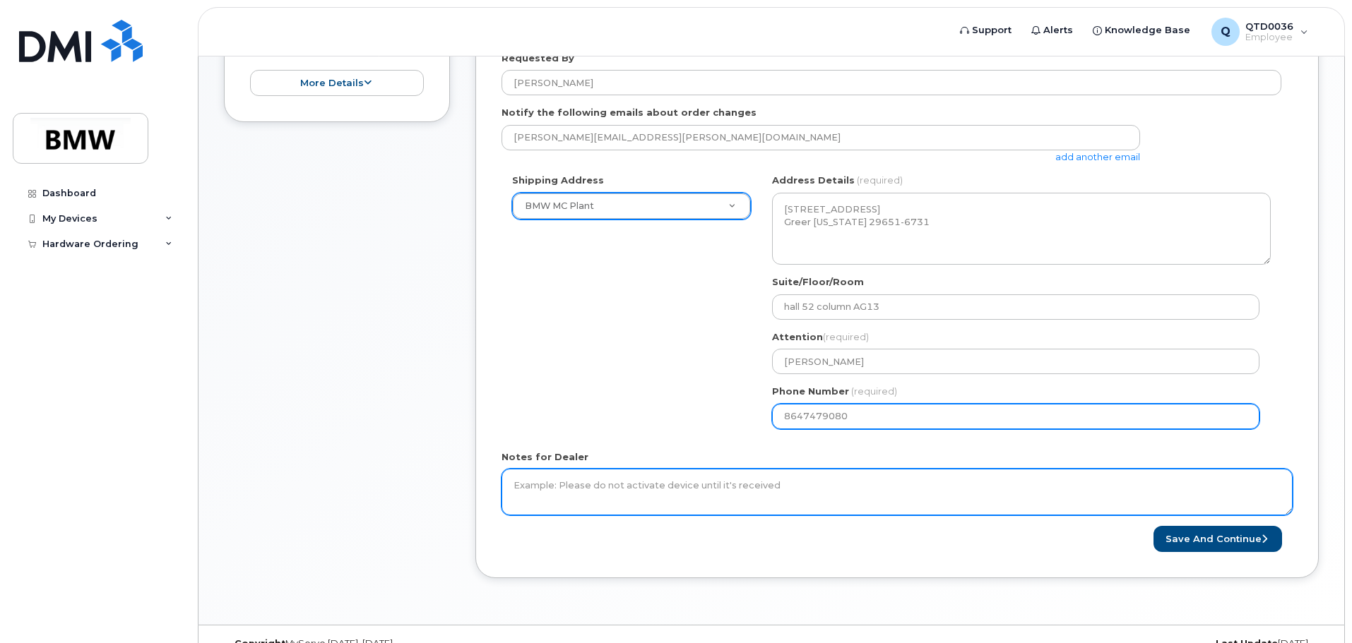
type input "8647479080"
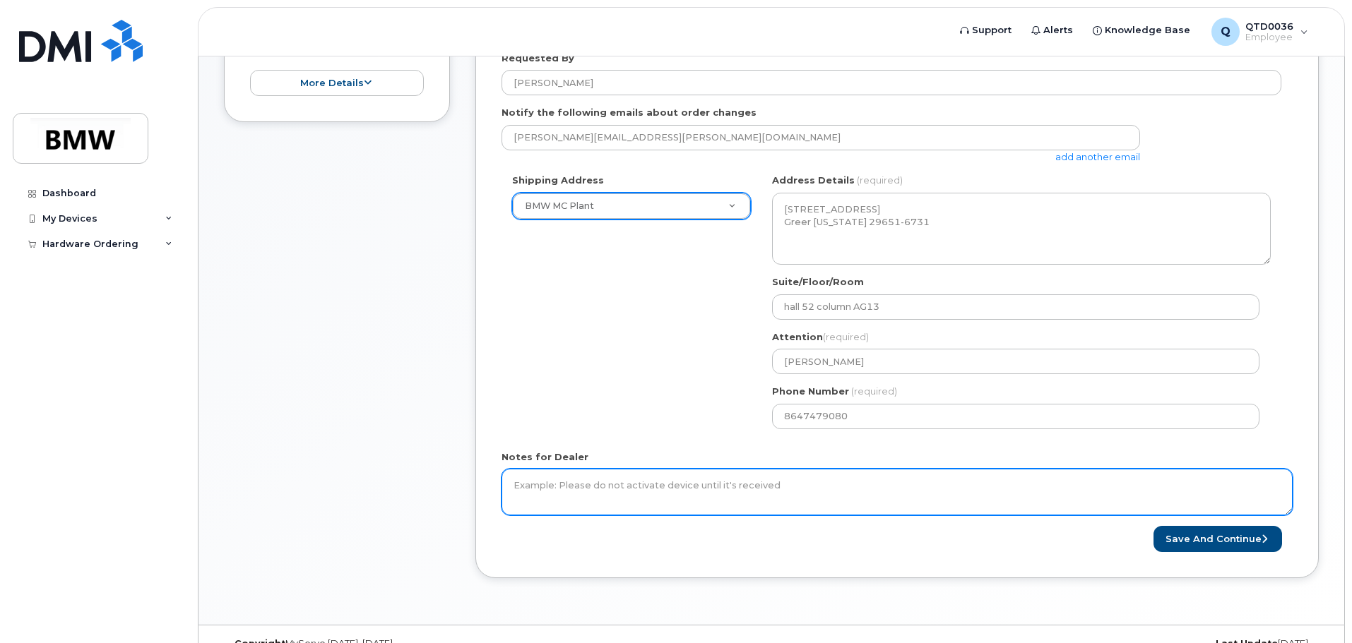
click at [809, 489] on textarea "Notes for Dealer" at bounding box center [896, 492] width 791 height 47
type textarea "New phone also will need a new number."
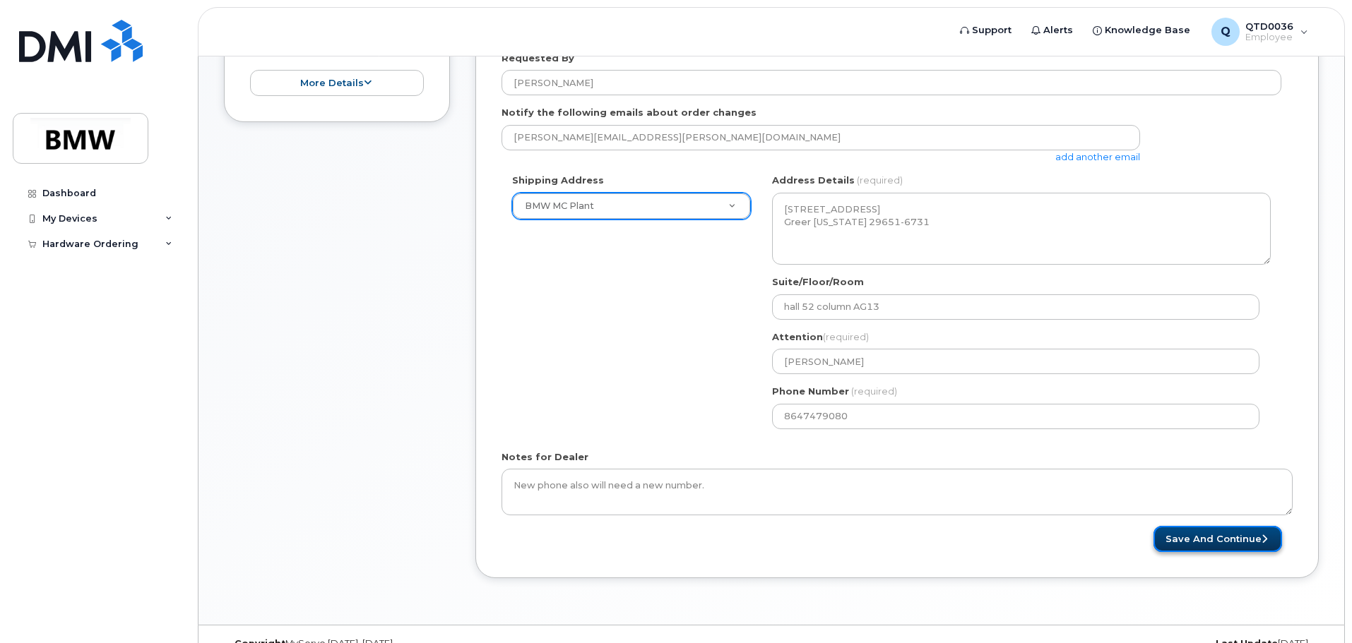
click at [1241, 546] on button "Save and Continue" at bounding box center [1217, 539] width 129 height 26
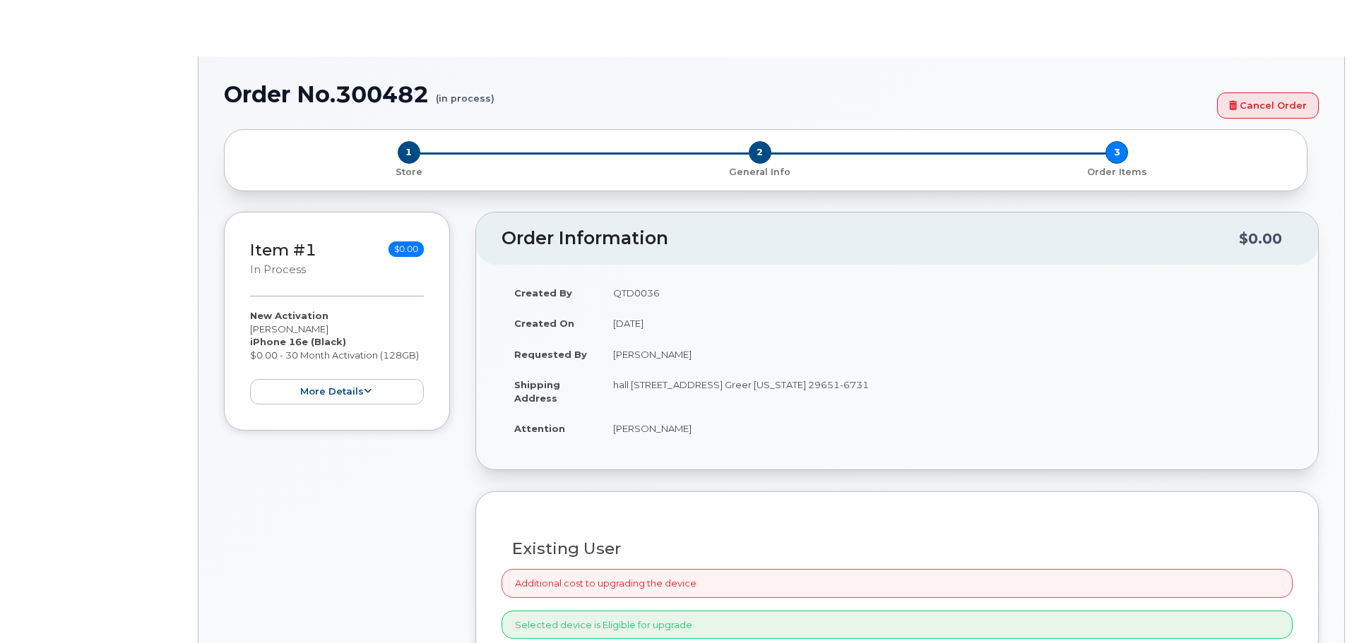
select select "1885307"
radio input "true"
type input "1902796"
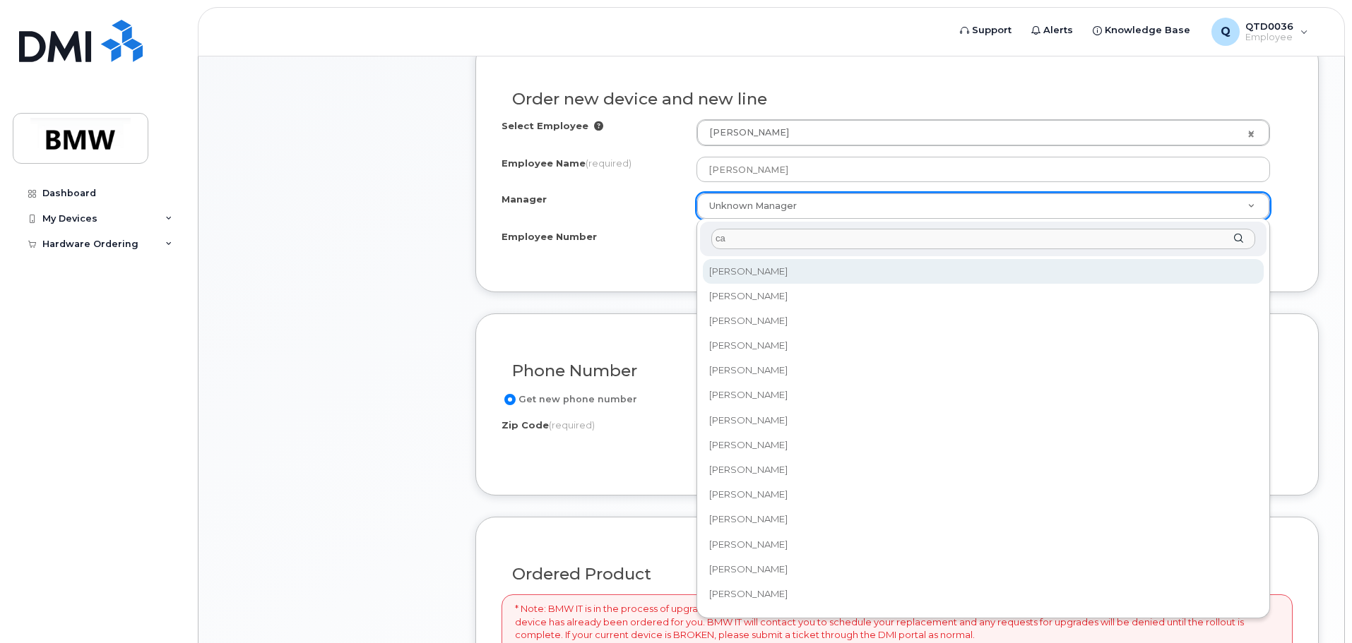
type input "c"
type input "G"
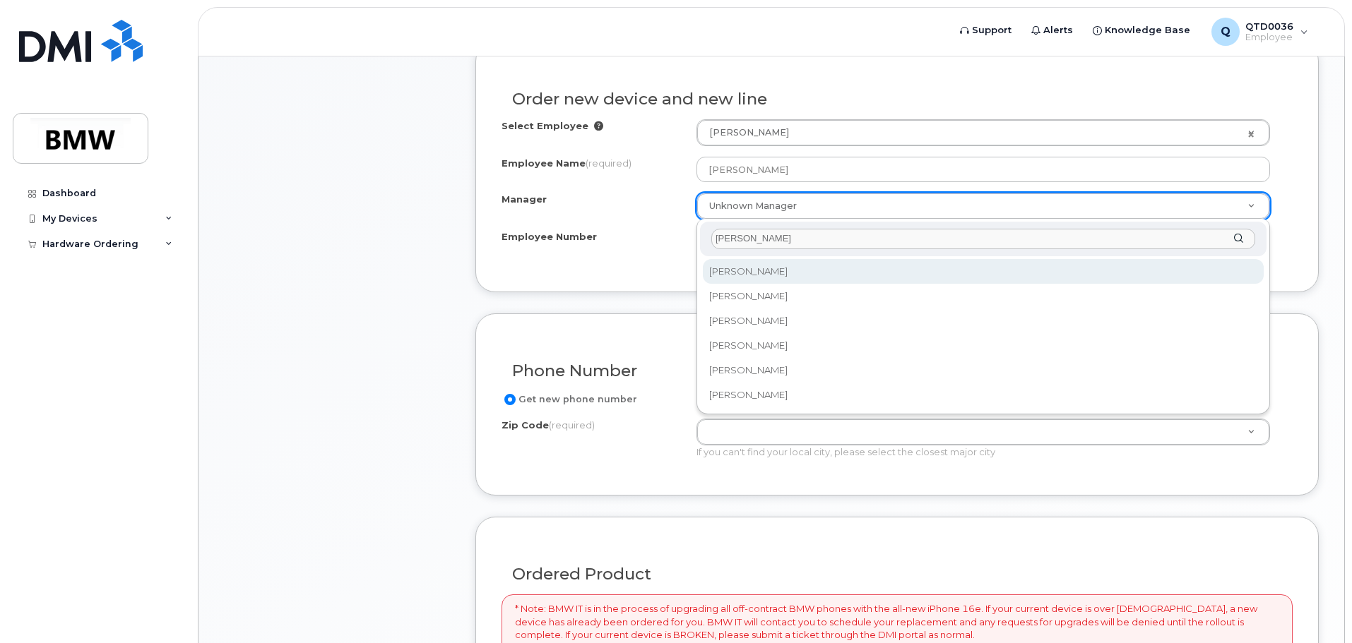
type input "joe"
select select "1899702"
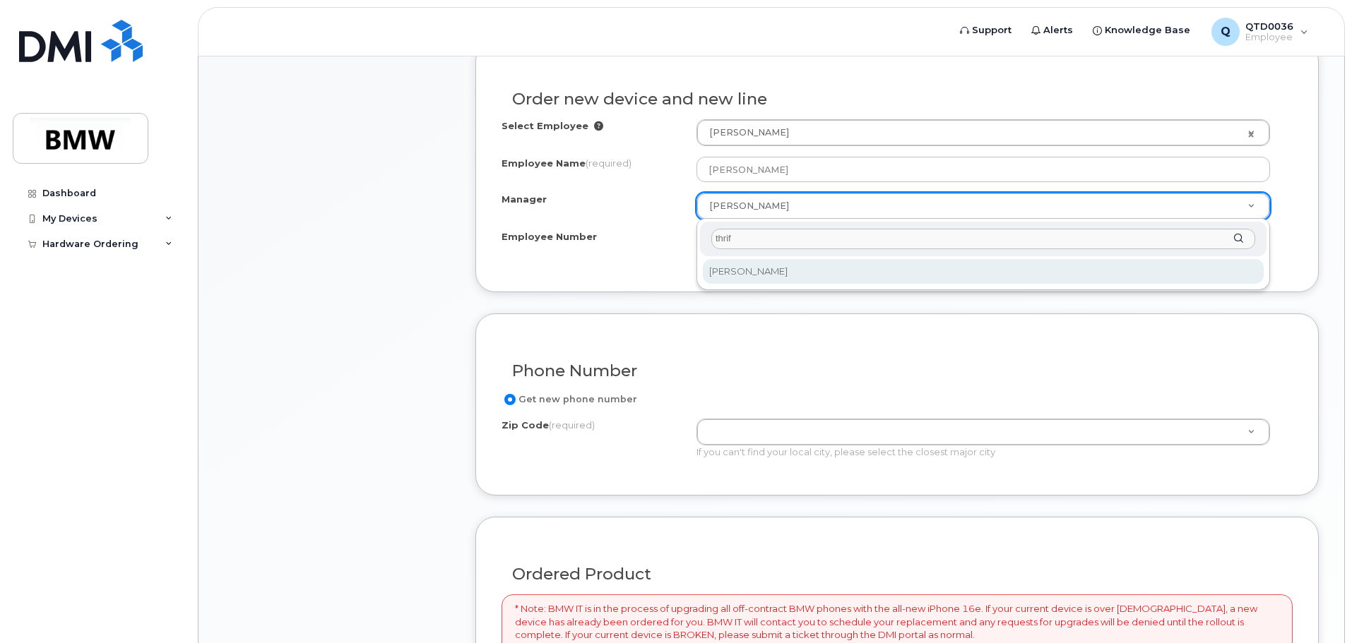
type input "thrif"
select select "1898617"
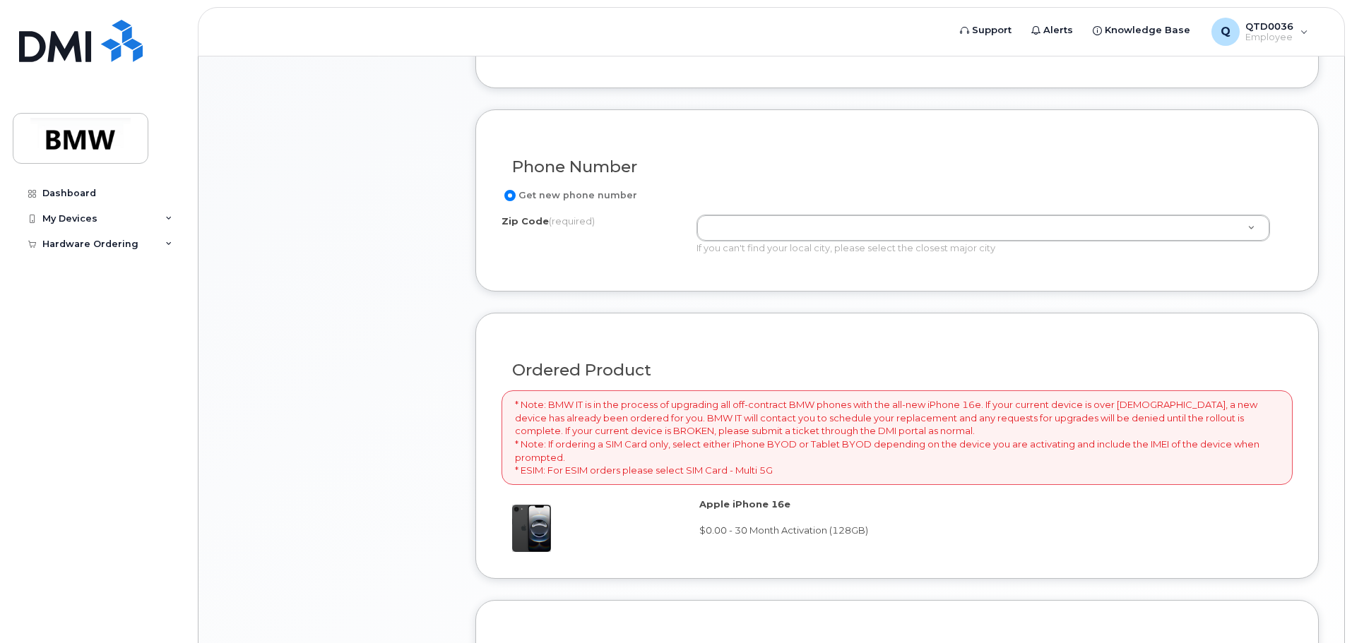
scroll to position [706, 0]
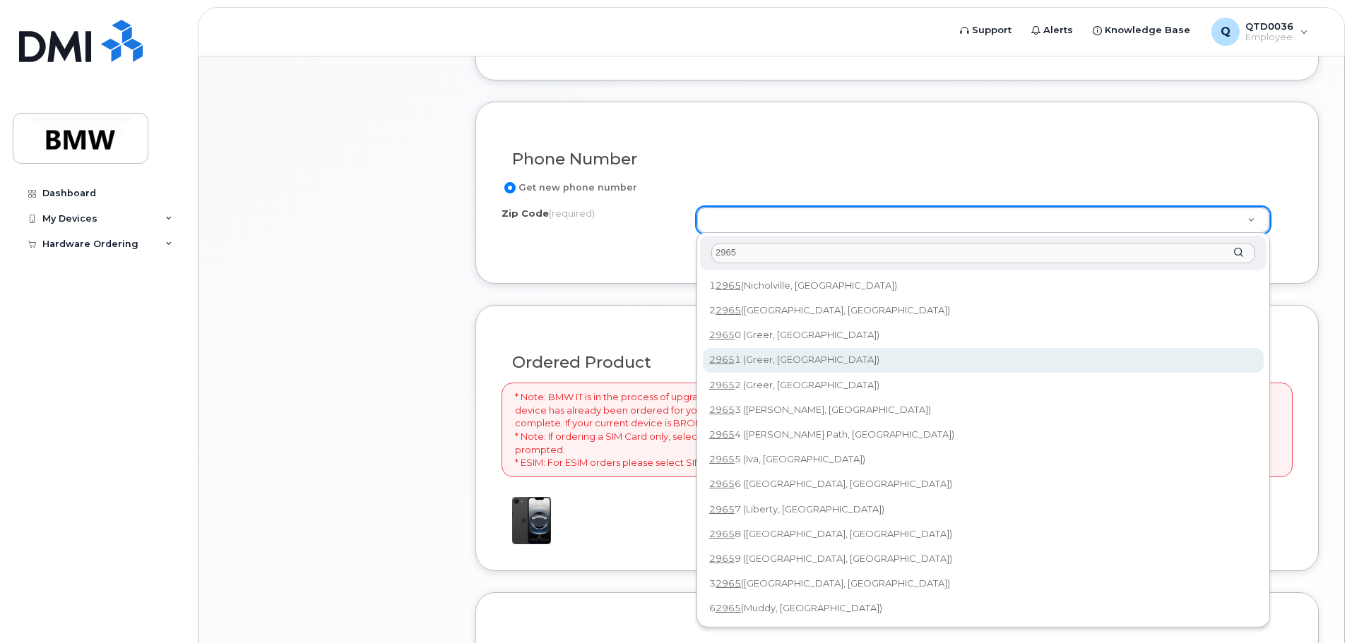
type input "2965"
type input "29651 (Greer, SC)"
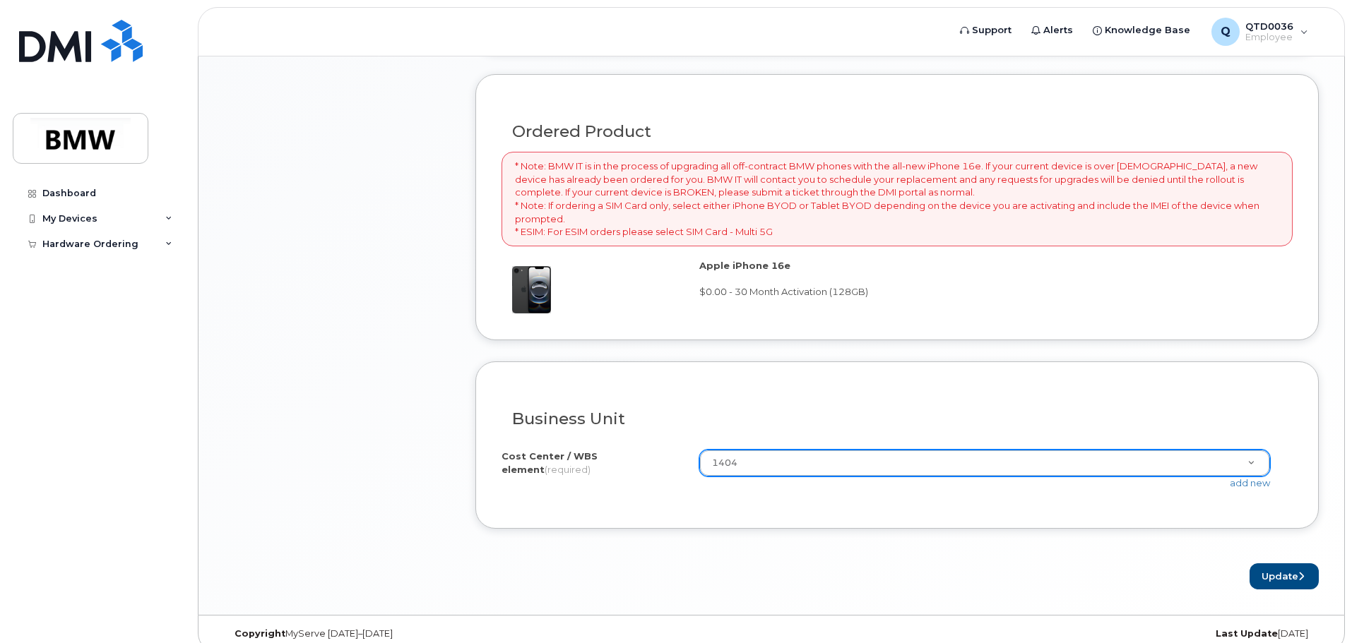
scroll to position [954, 0]
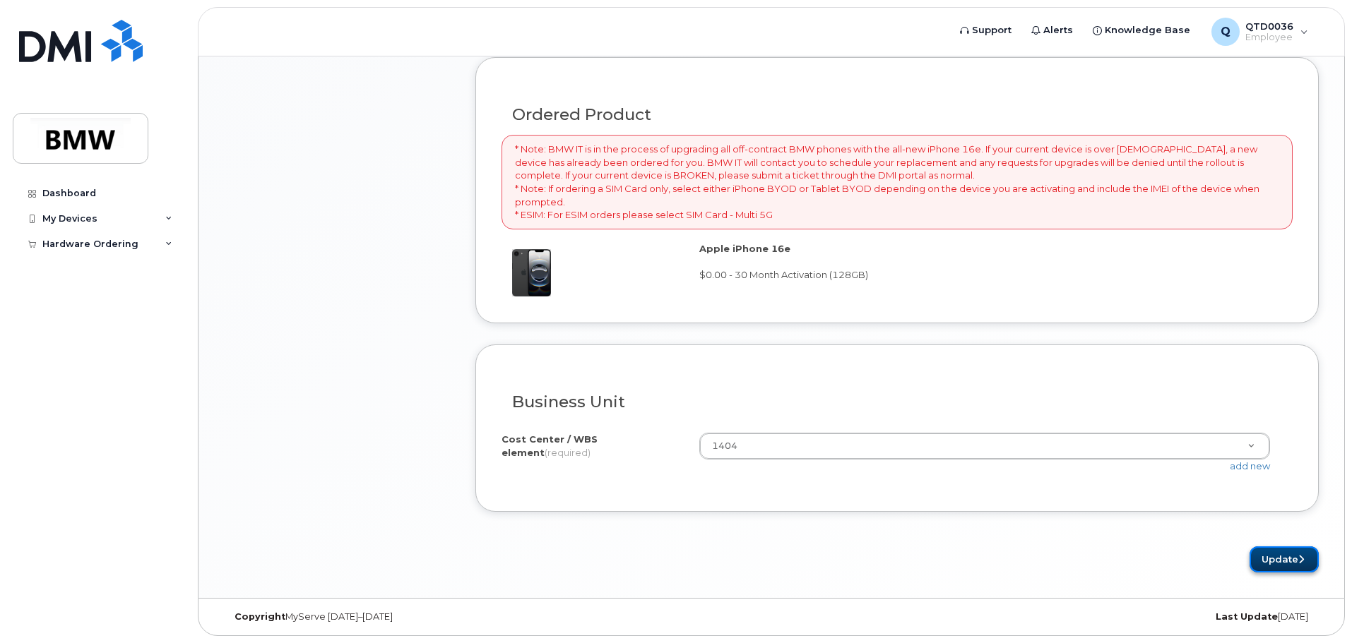
click at [1289, 559] on button "Update" at bounding box center [1283, 560] width 69 height 26
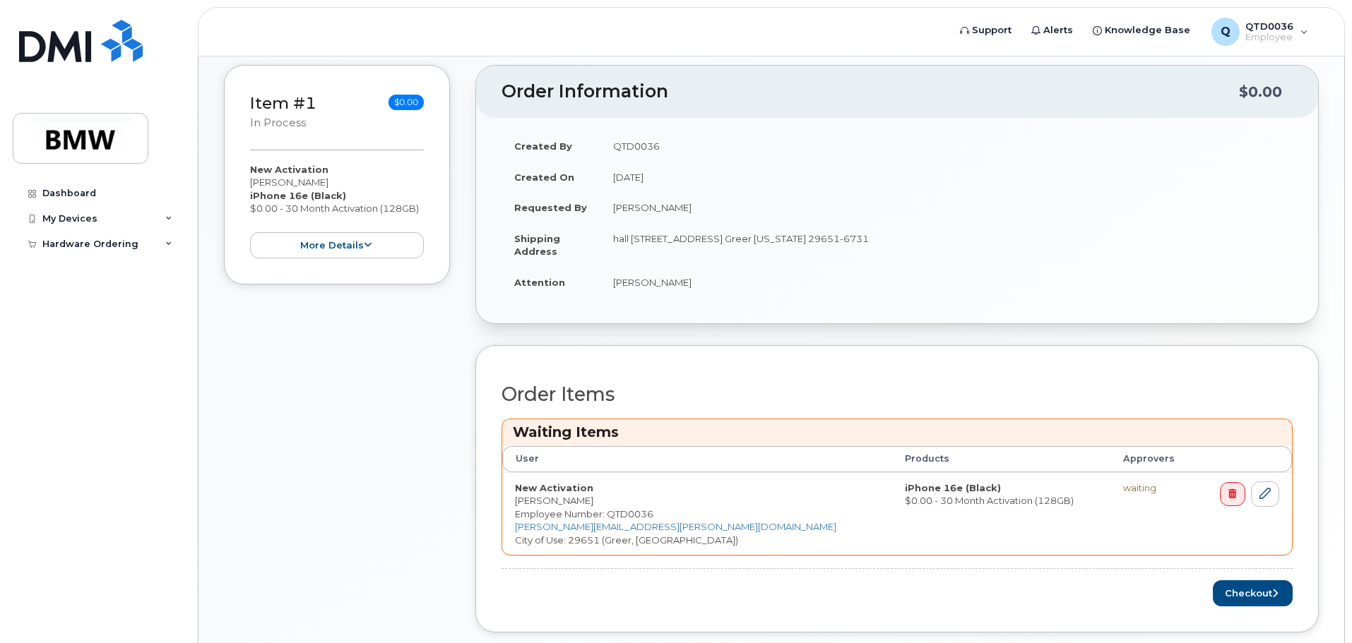
scroll to position [282, 0]
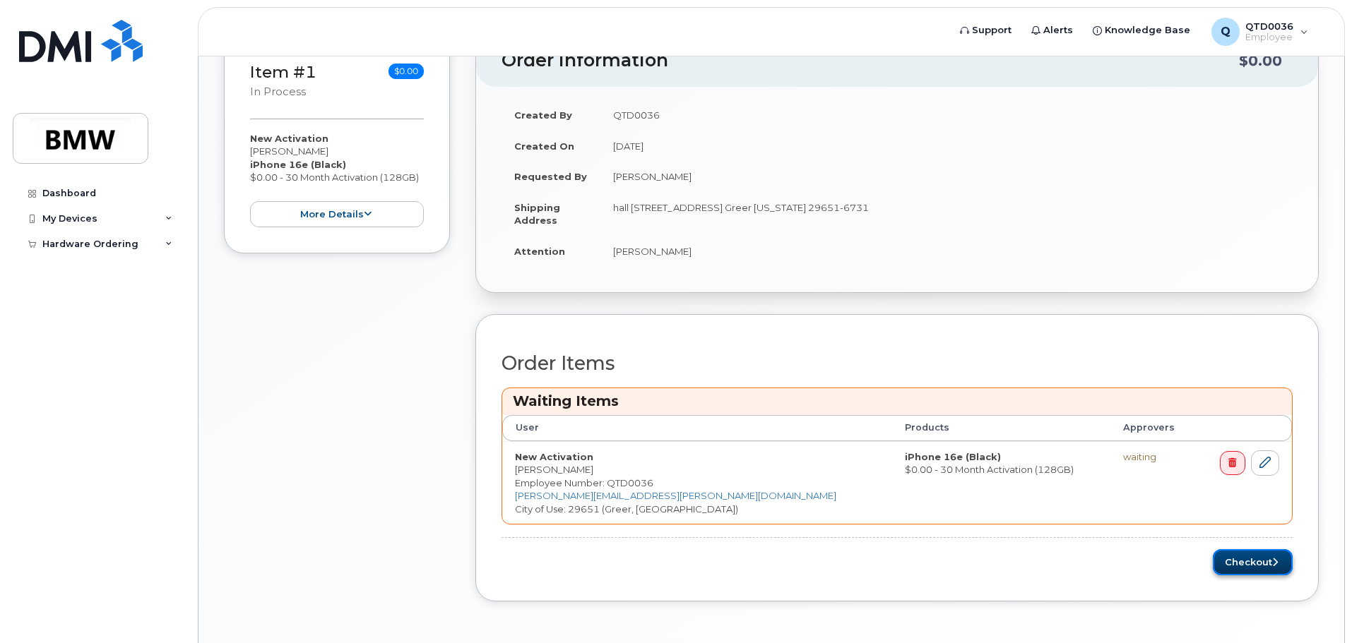
click at [1234, 567] on button "Checkout" at bounding box center [1252, 562] width 80 height 26
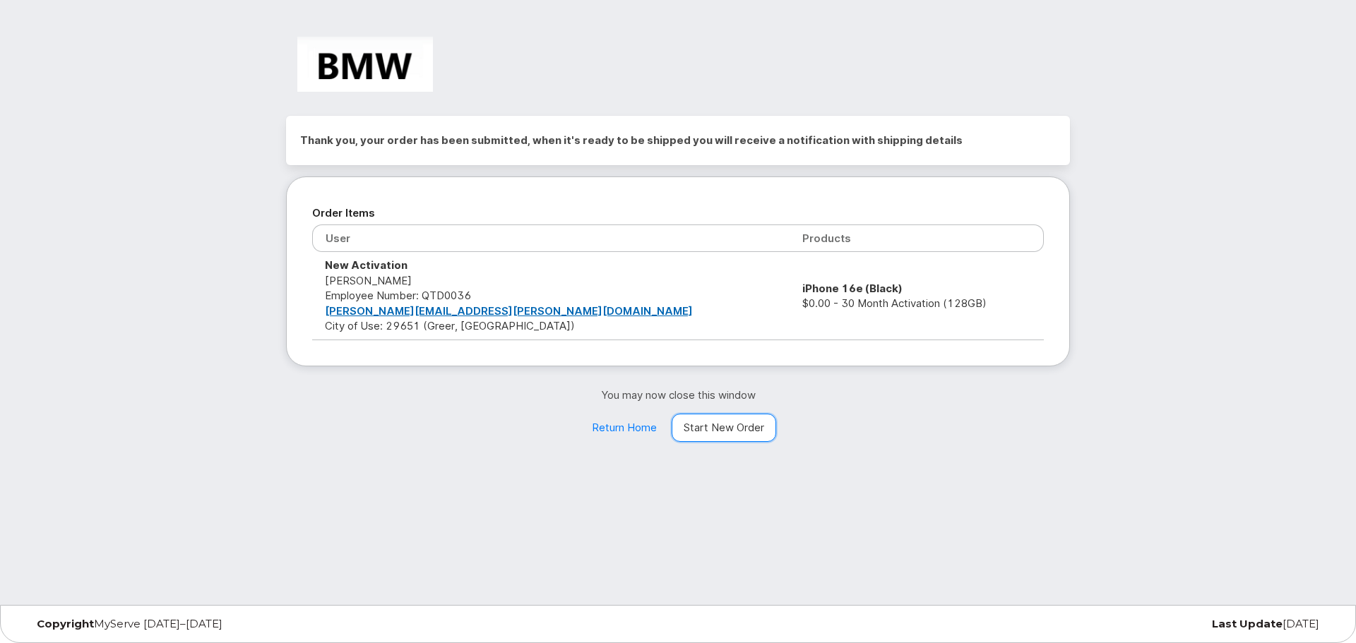
click at [737, 429] on link "Start New Order" at bounding box center [724, 428] width 105 height 28
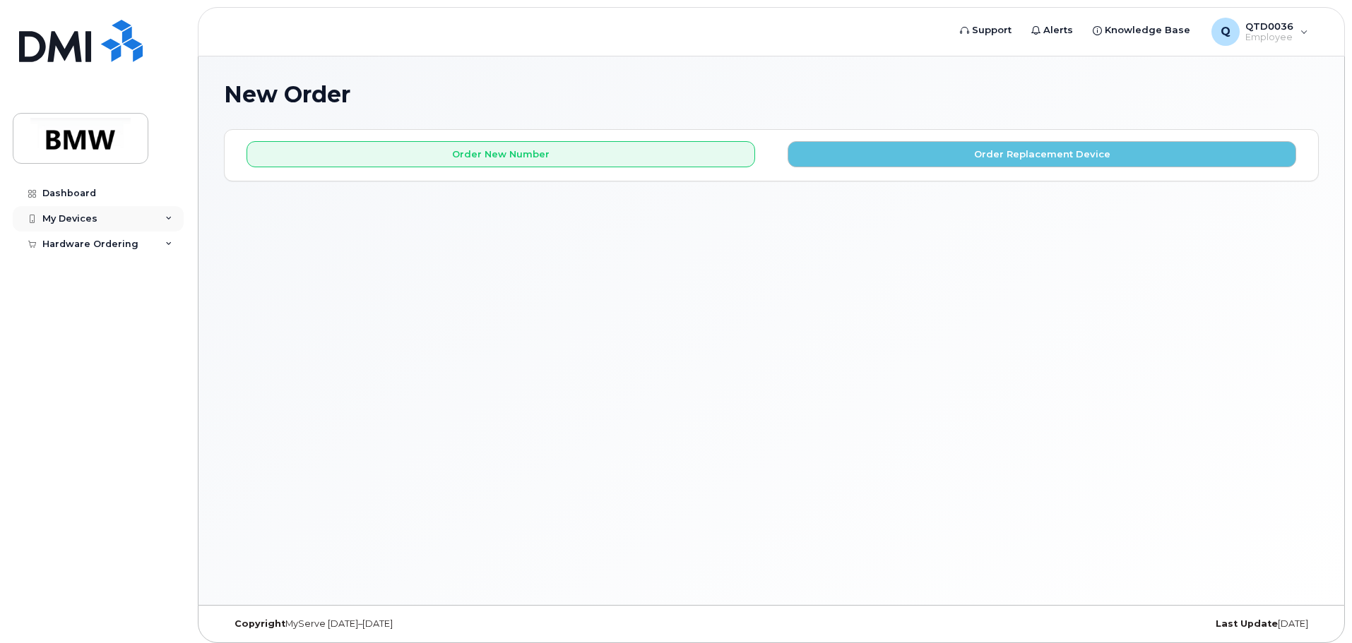
click at [155, 221] on div "My Devices" at bounding box center [98, 218] width 171 height 25
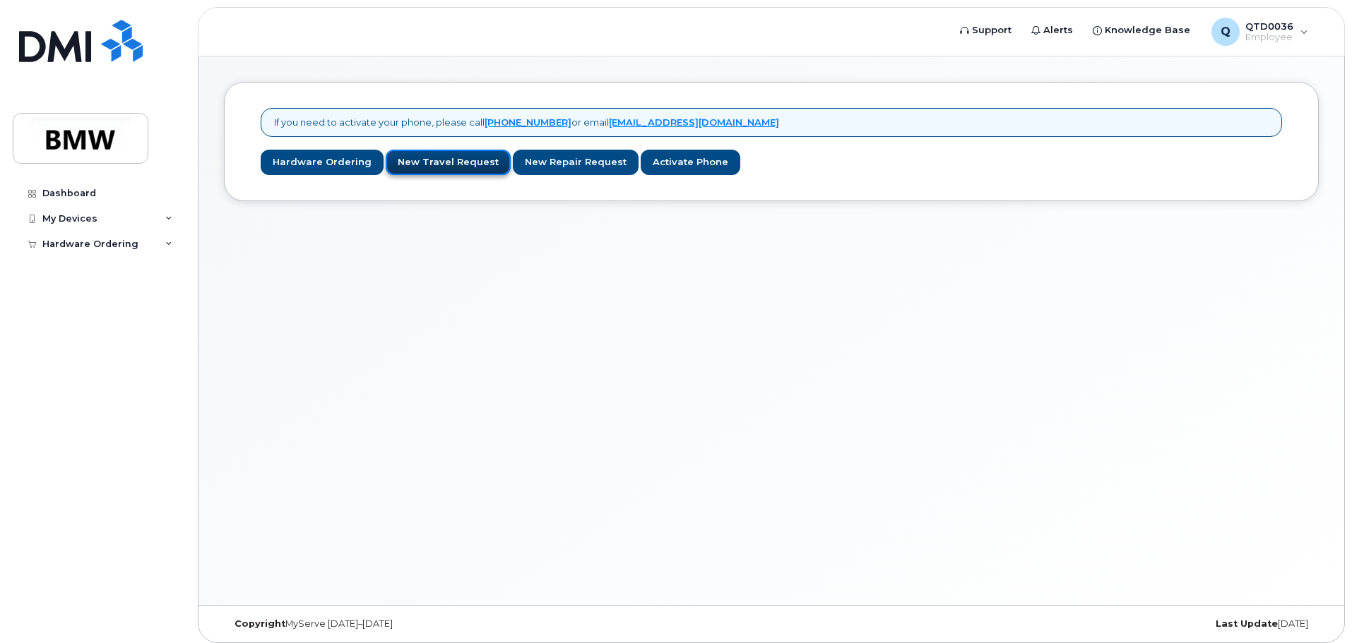
click at [451, 160] on link "New Travel Request" at bounding box center [448, 163] width 125 height 26
click at [167, 243] on icon at bounding box center [168, 244] width 7 height 7
click at [126, 296] on link "New Order" at bounding box center [110, 296] width 146 height 27
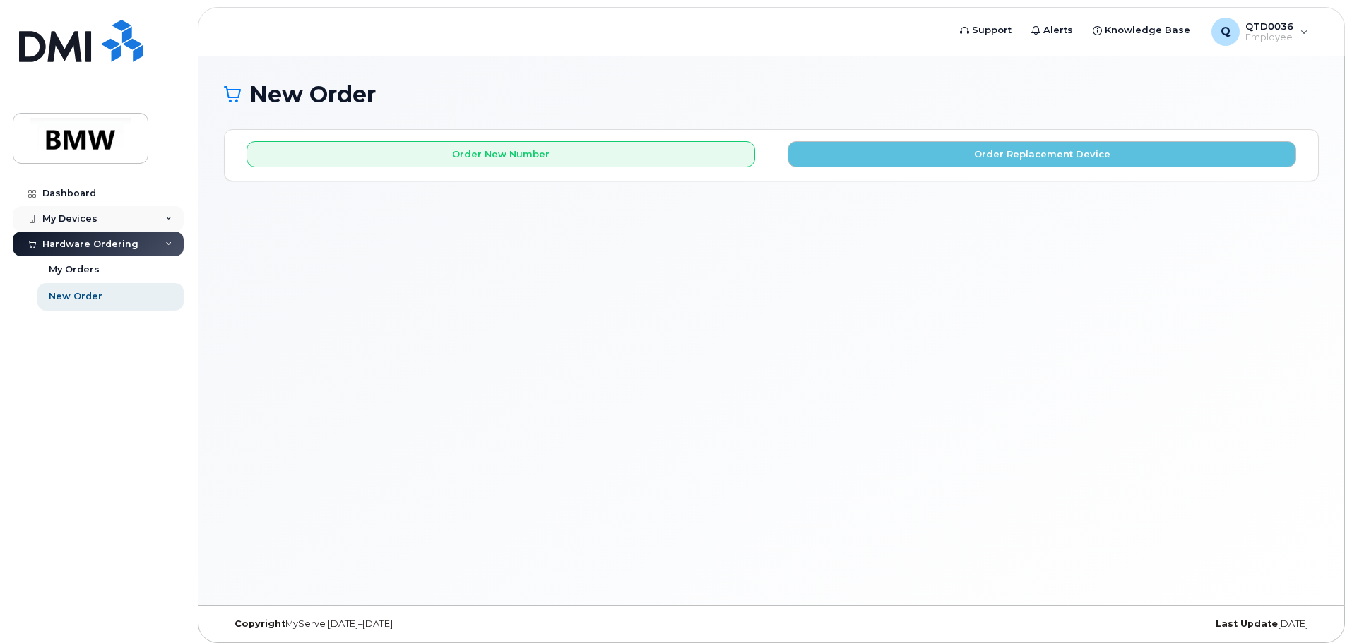
click at [165, 216] on div "My Devices" at bounding box center [98, 218] width 171 height 25
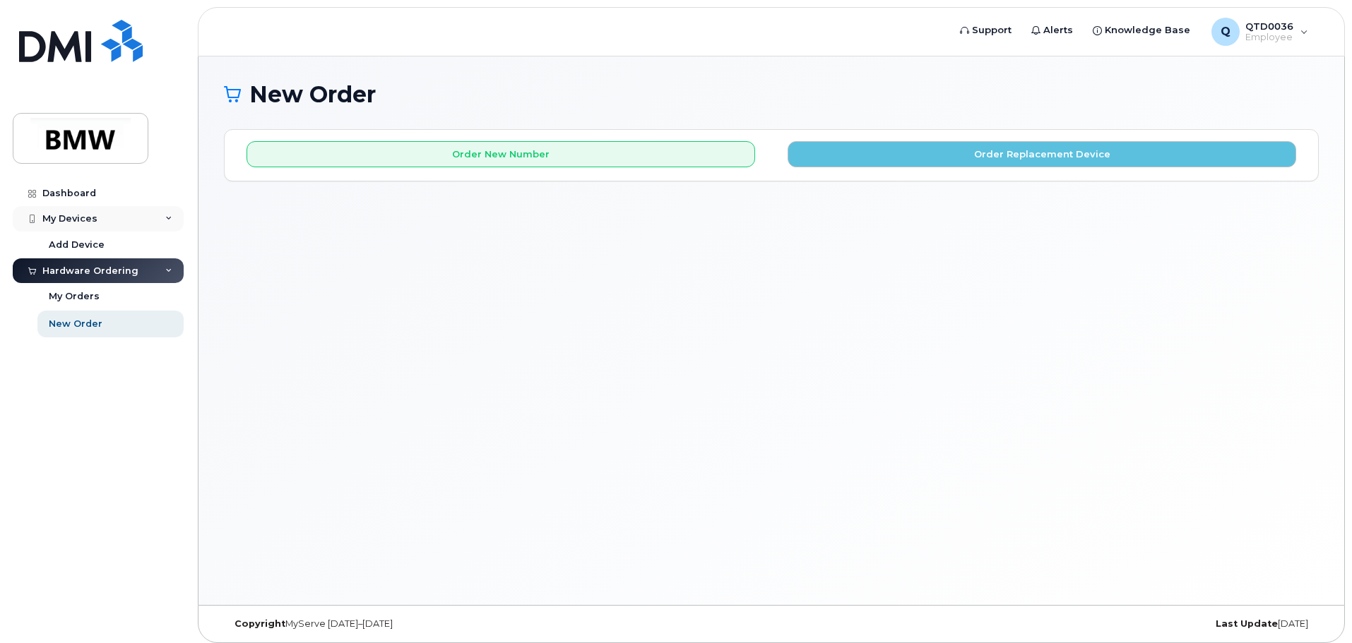
click at [159, 219] on div "My Devices" at bounding box center [98, 218] width 171 height 25
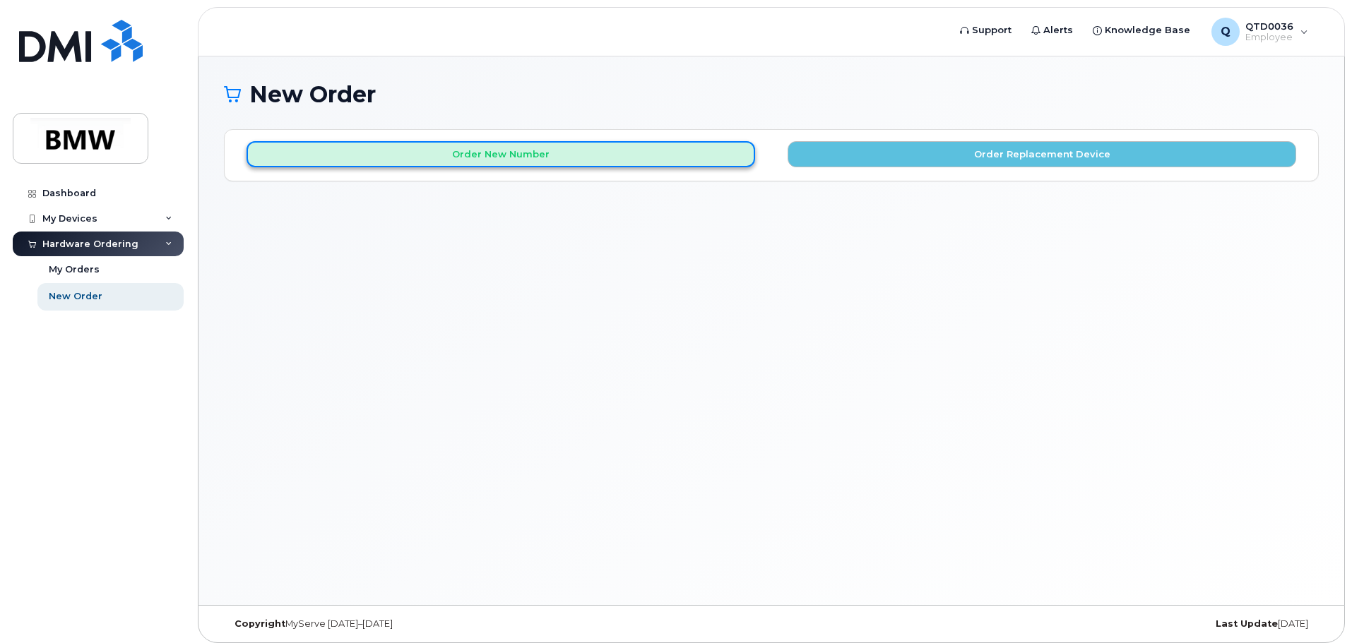
click at [541, 160] on button "Order New Number" at bounding box center [500, 154] width 508 height 26
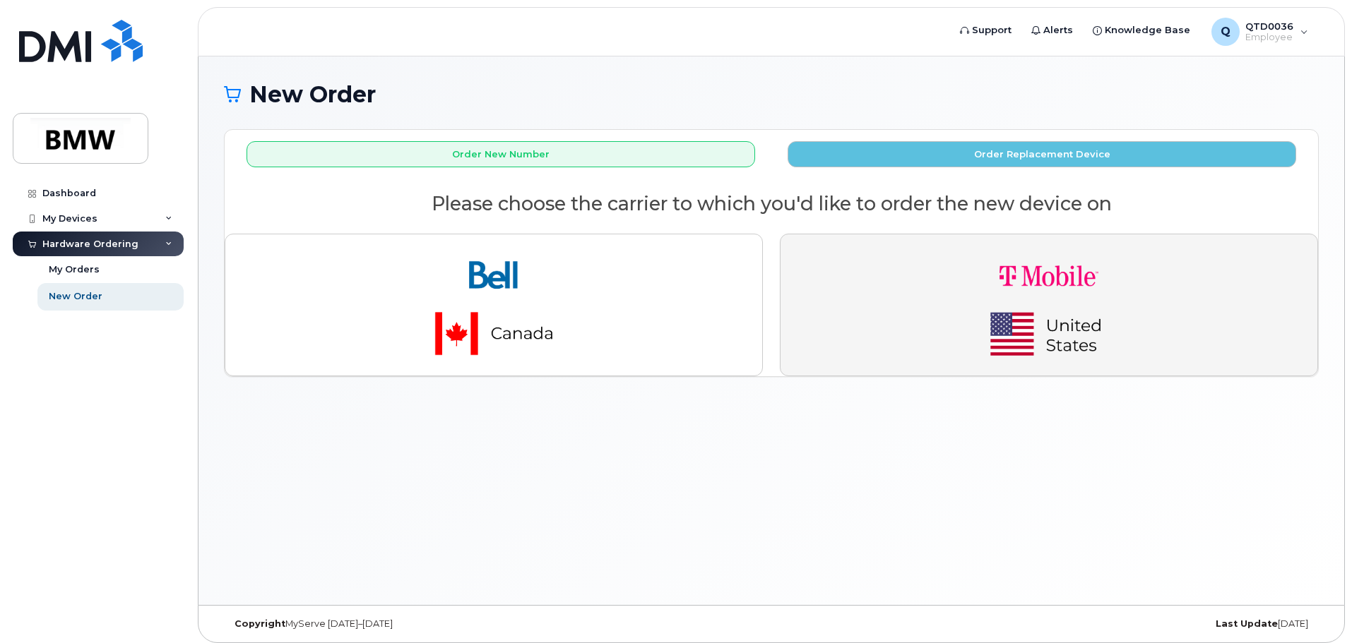
click at [1066, 328] on img "button" at bounding box center [1049, 305] width 198 height 119
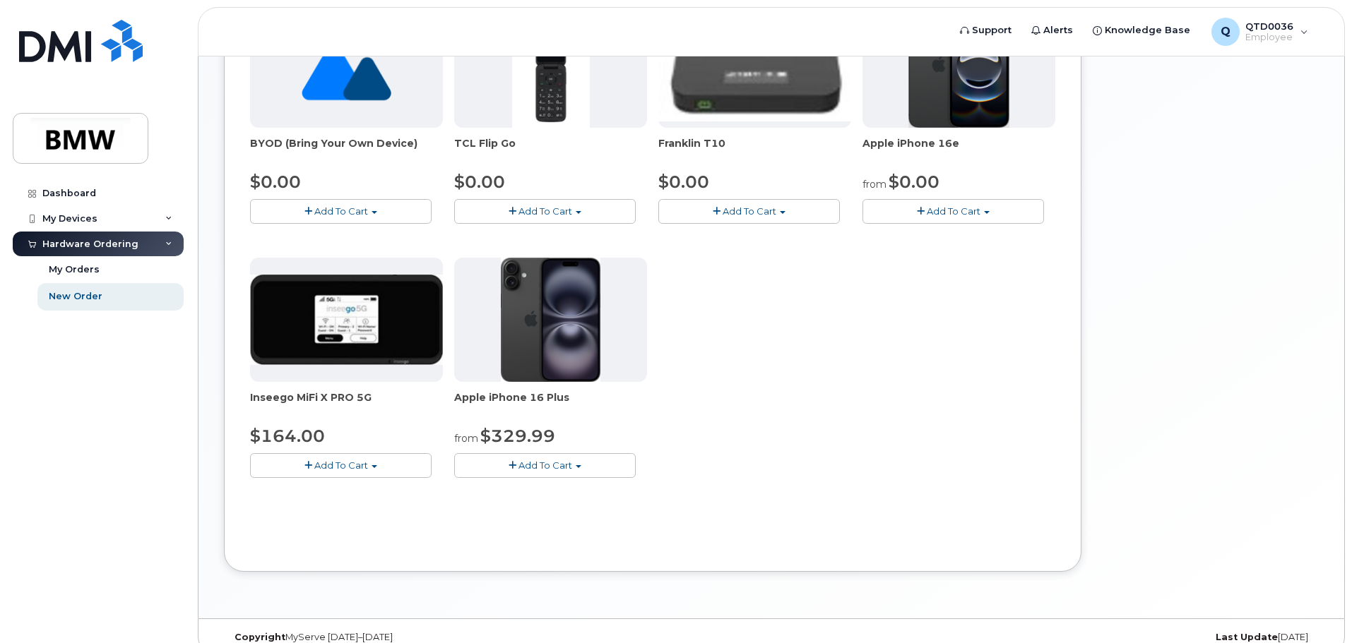
scroll to position [399, 0]
